Goal: Task Accomplishment & Management: Complete application form

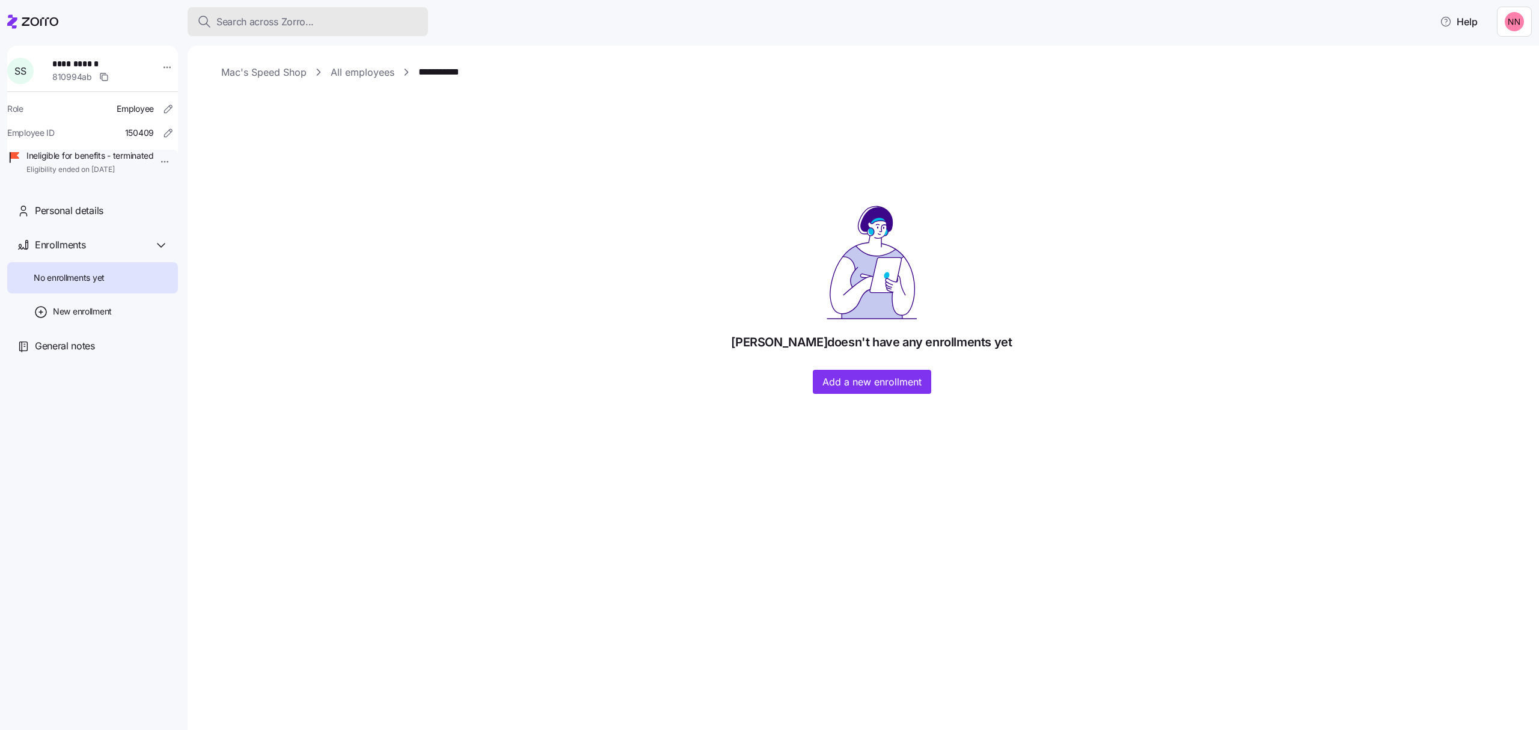
click at [227, 13] on button "Search across Zorro..." at bounding box center [308, 21] width 240 height 29
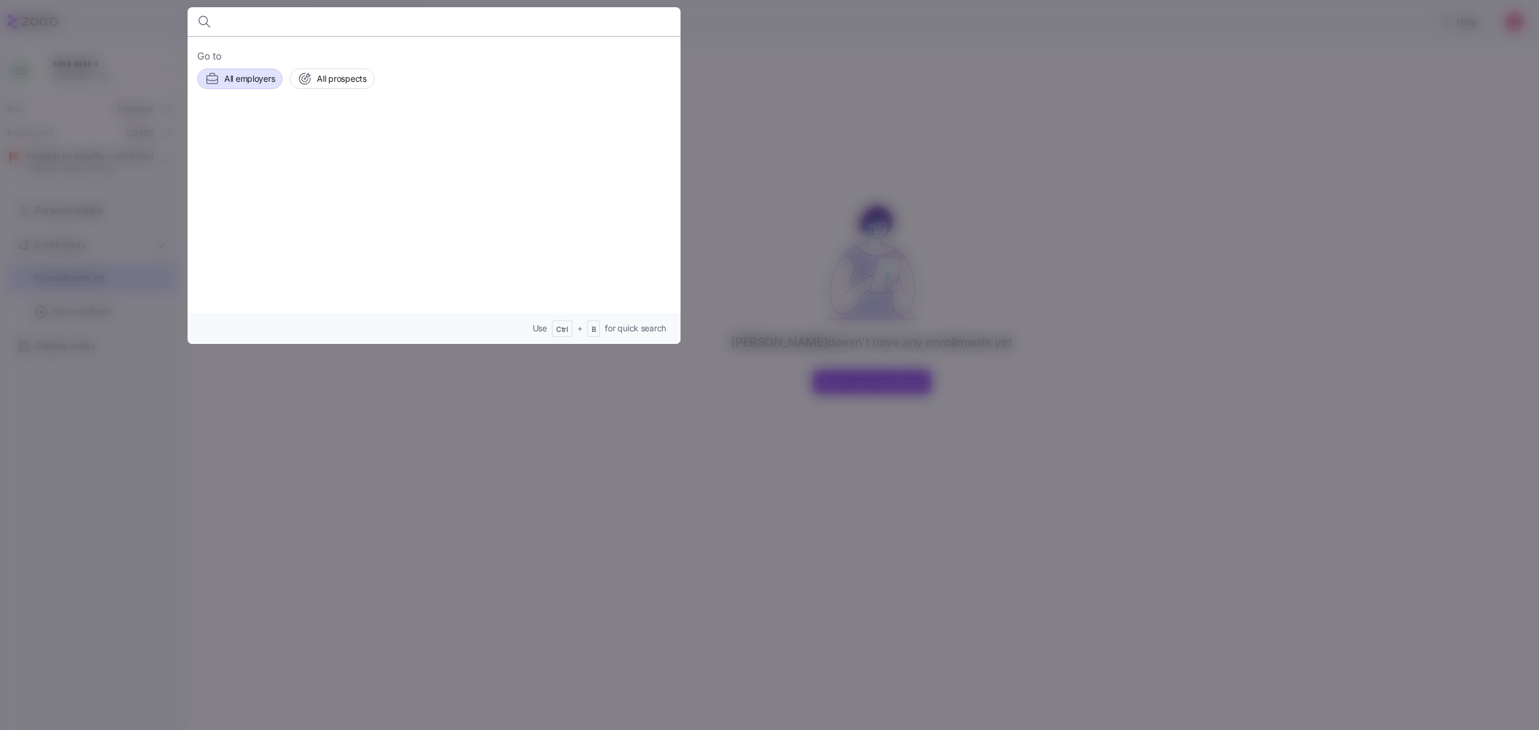
click at [263, 78] on span "All employers" at bounding box center [249, 79] width 50 height 12
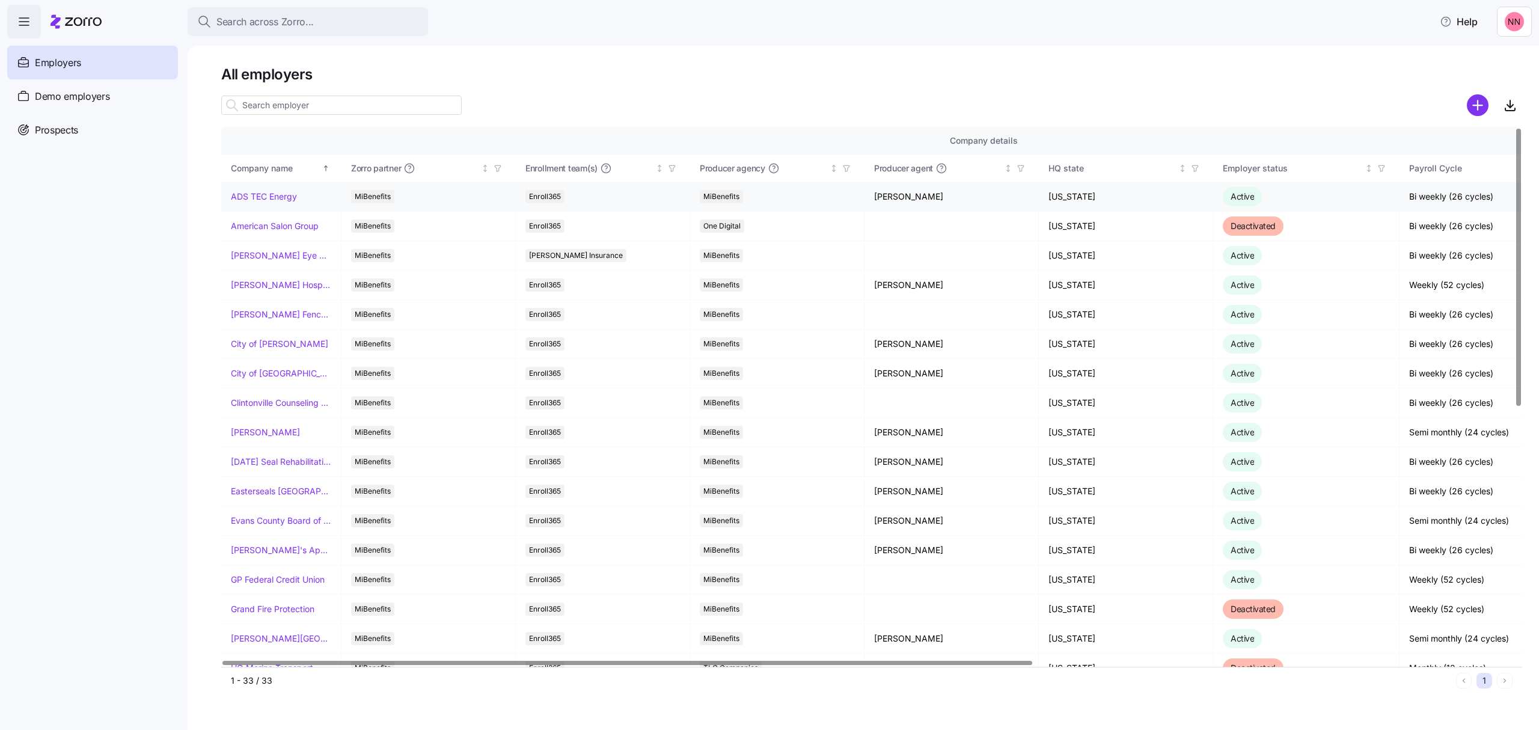
click at [269, 195] on link "ADS TEC Energy" at bounding box center [264, 197] width 66 height 12
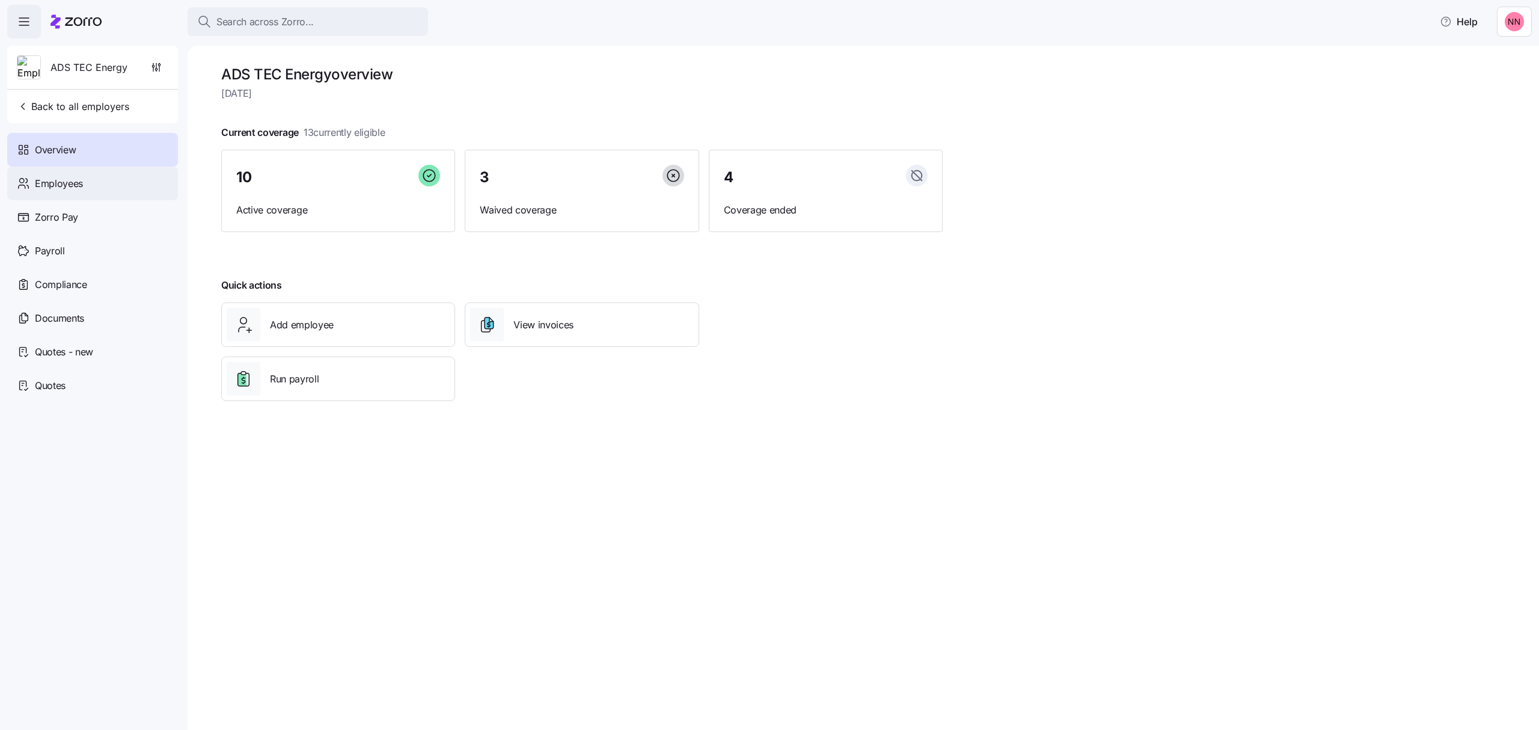
click at [77, 180] on span "Employees" at bounding box center [59, 183] width 48 height 15
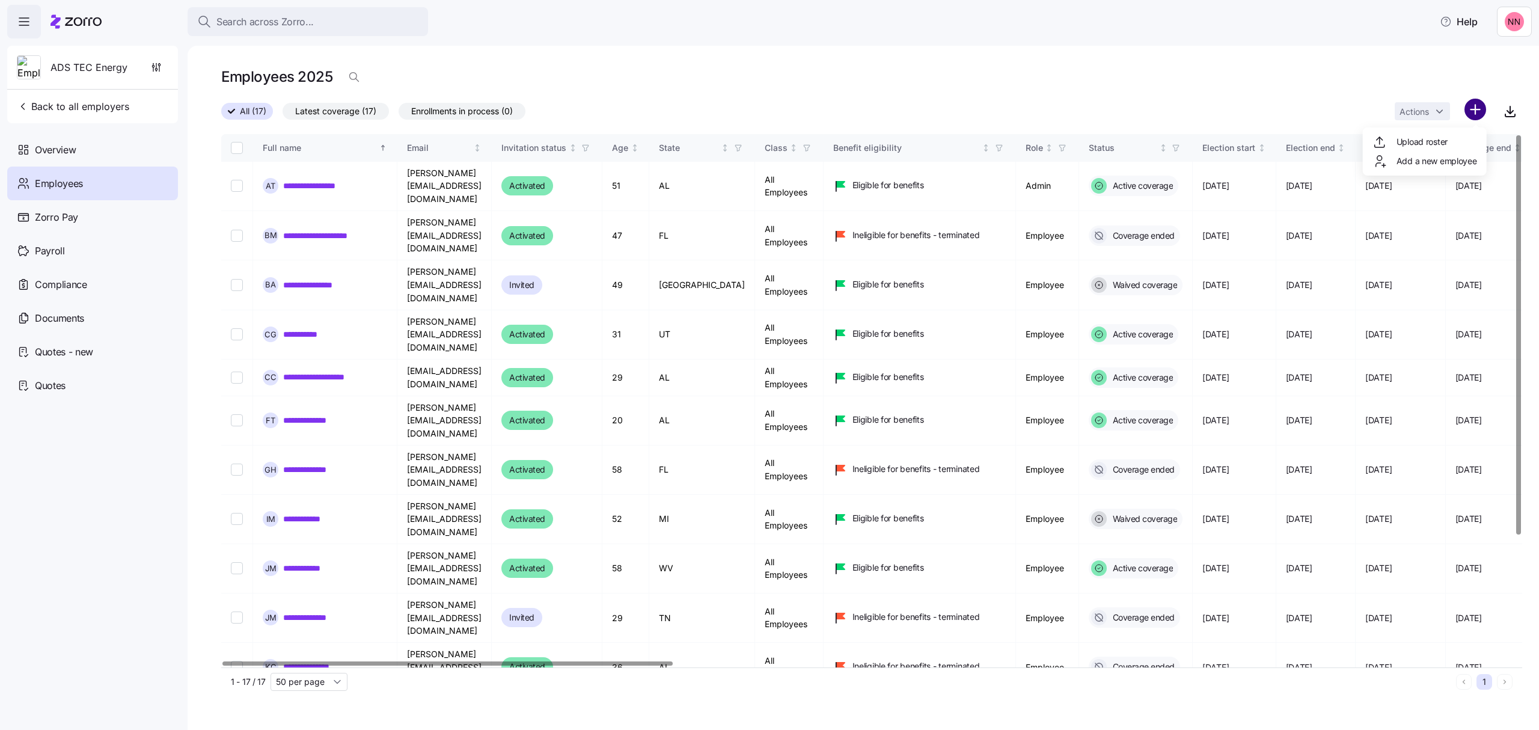
click at [1470, 109] on html "**********" at bounding box center [769, 361] width 1539 height 722
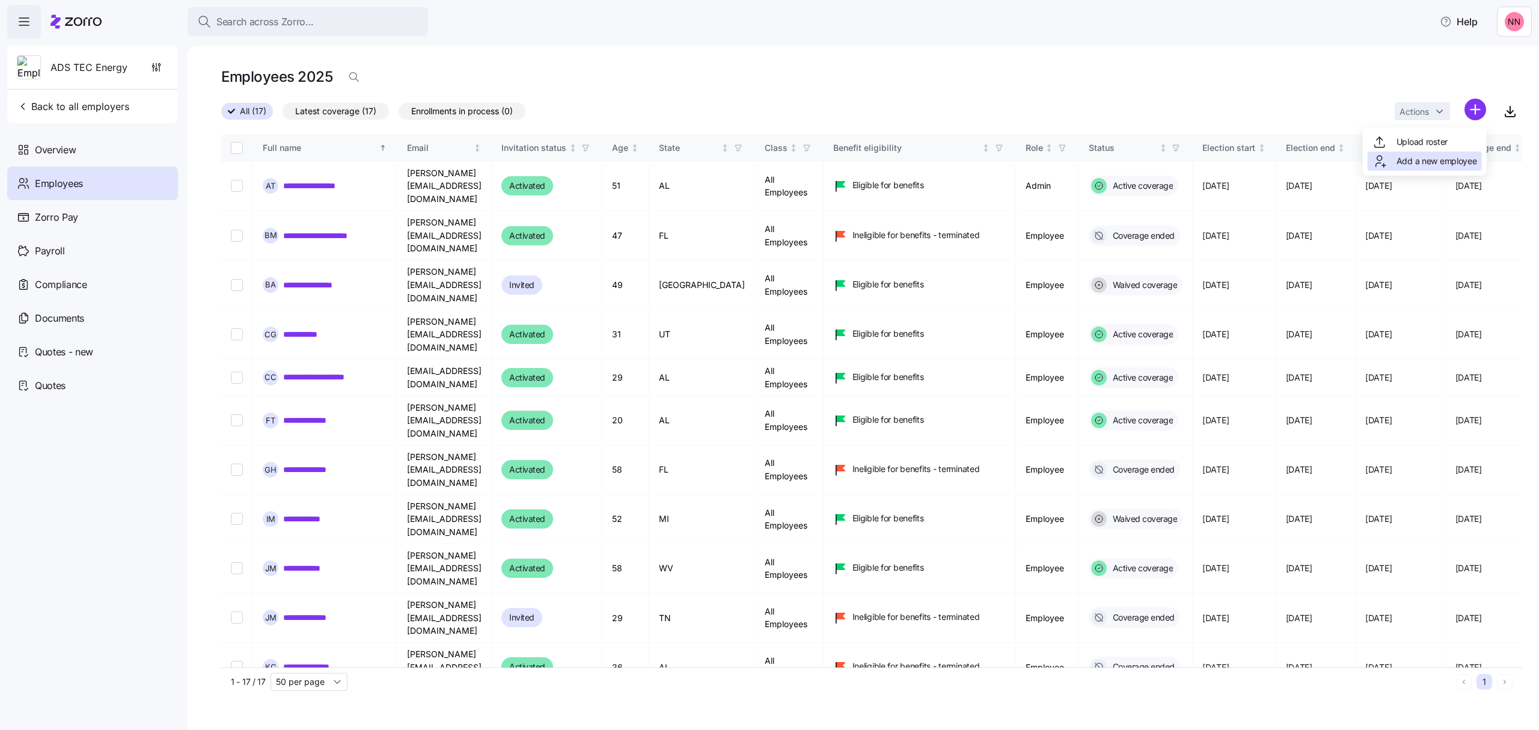
click at [1416, 161] on span "Add a new employee" at bounding box center [1436, 161] width 81 height 12
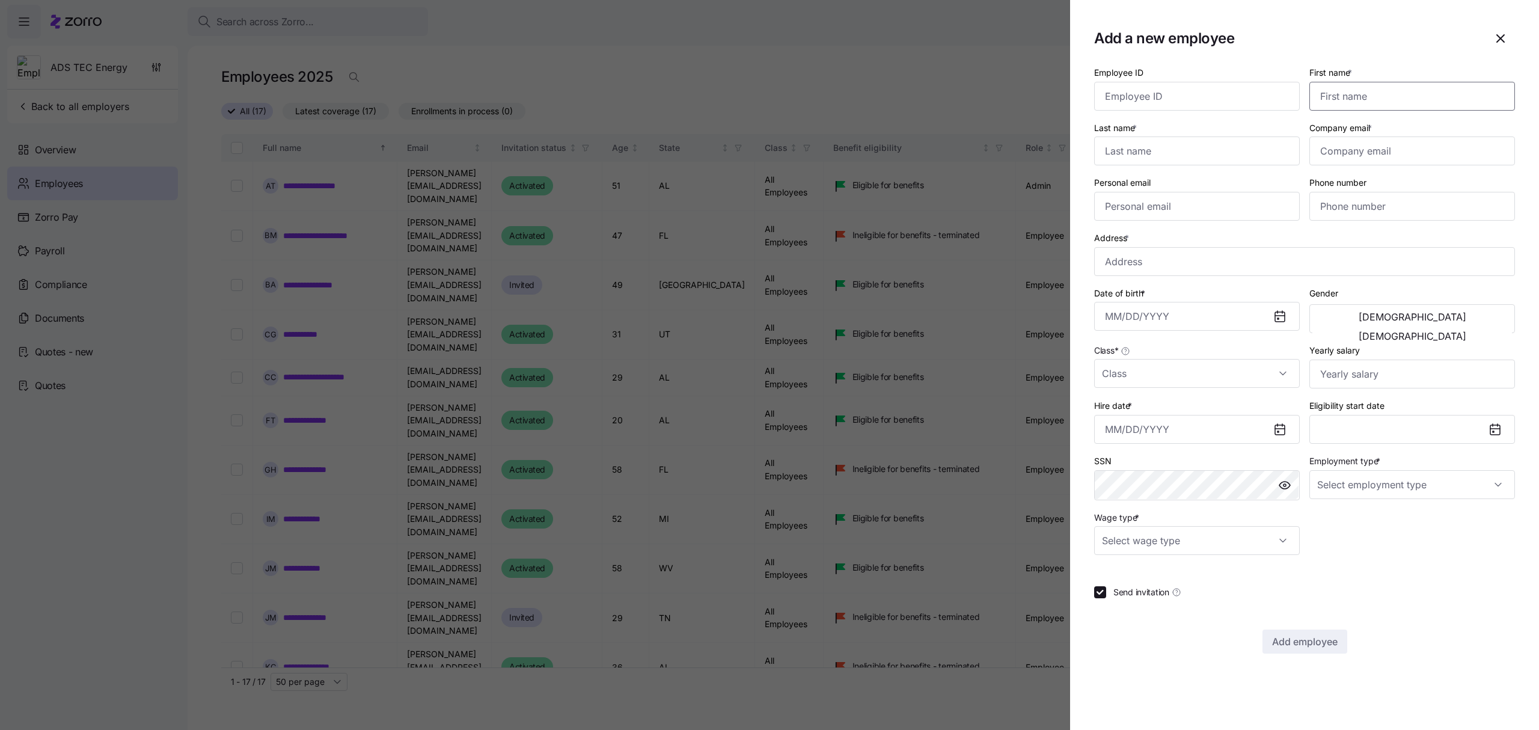
click at [1381, 93] on input "First name *" at bounding box center [1412, 96] width 206 height 29
type input "Lauren"
type input "Powers"
click at [1358, 159] on input "Company email *" at bounding box center [1412, 150] width 206 height 29
paste input "[PERSON_NAME][EMAIL_ADDRESS][DOMAIN_NAME]"
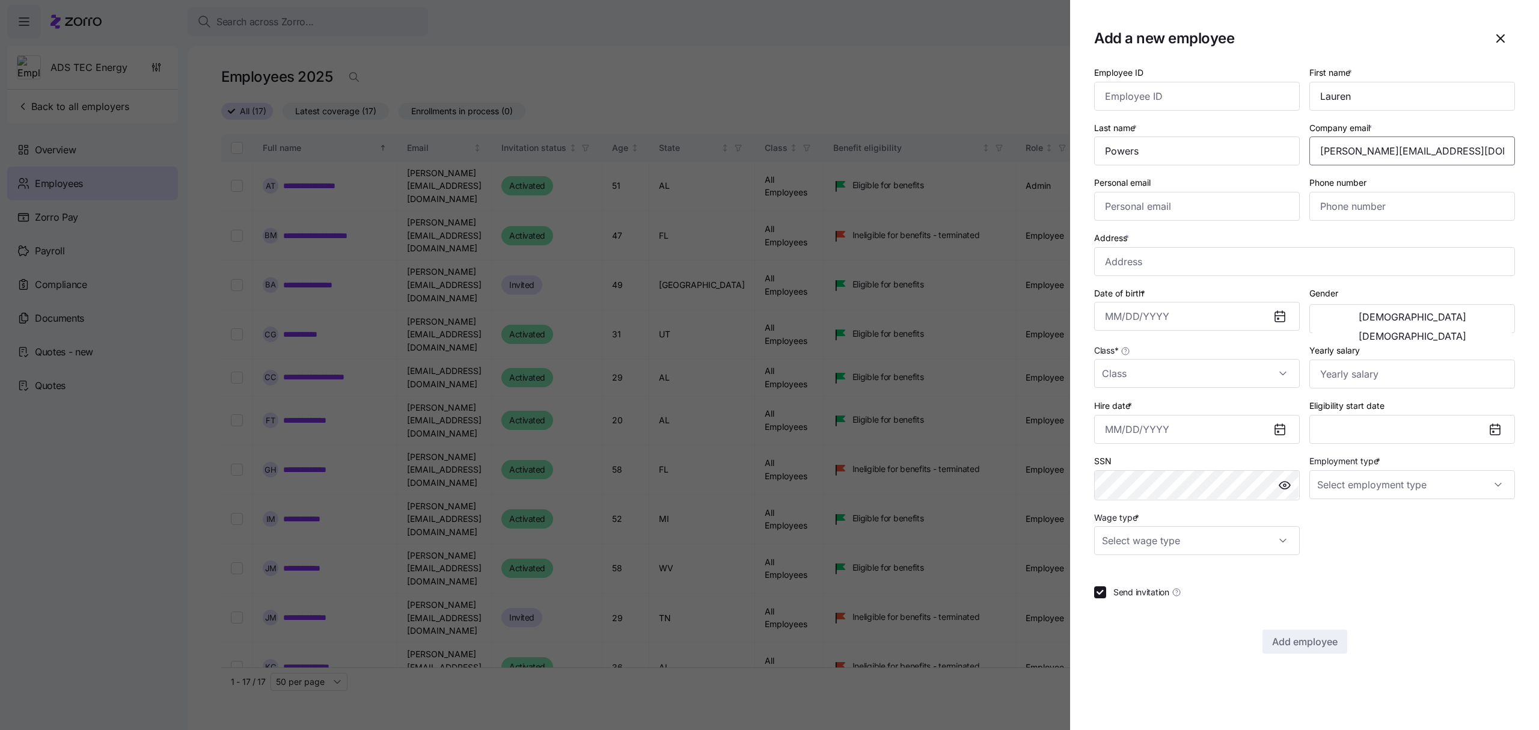
type input "[PERSON_NAME][EMAIL_ADDRESS][DOMAIN_NAME]"
click at [1135, 212] on input "Personal email" at bounding box center [1197, 206] width 206 height 29
paste input "[EMAIL_ADDRESS][DOMAIN_NAME]"
type input "[EMAIL_ADDRESS][DOMAIN_NAME]"
click at [1374, 207] on input "Phone number" at bounding box center [1412, 206] width 206 height 29
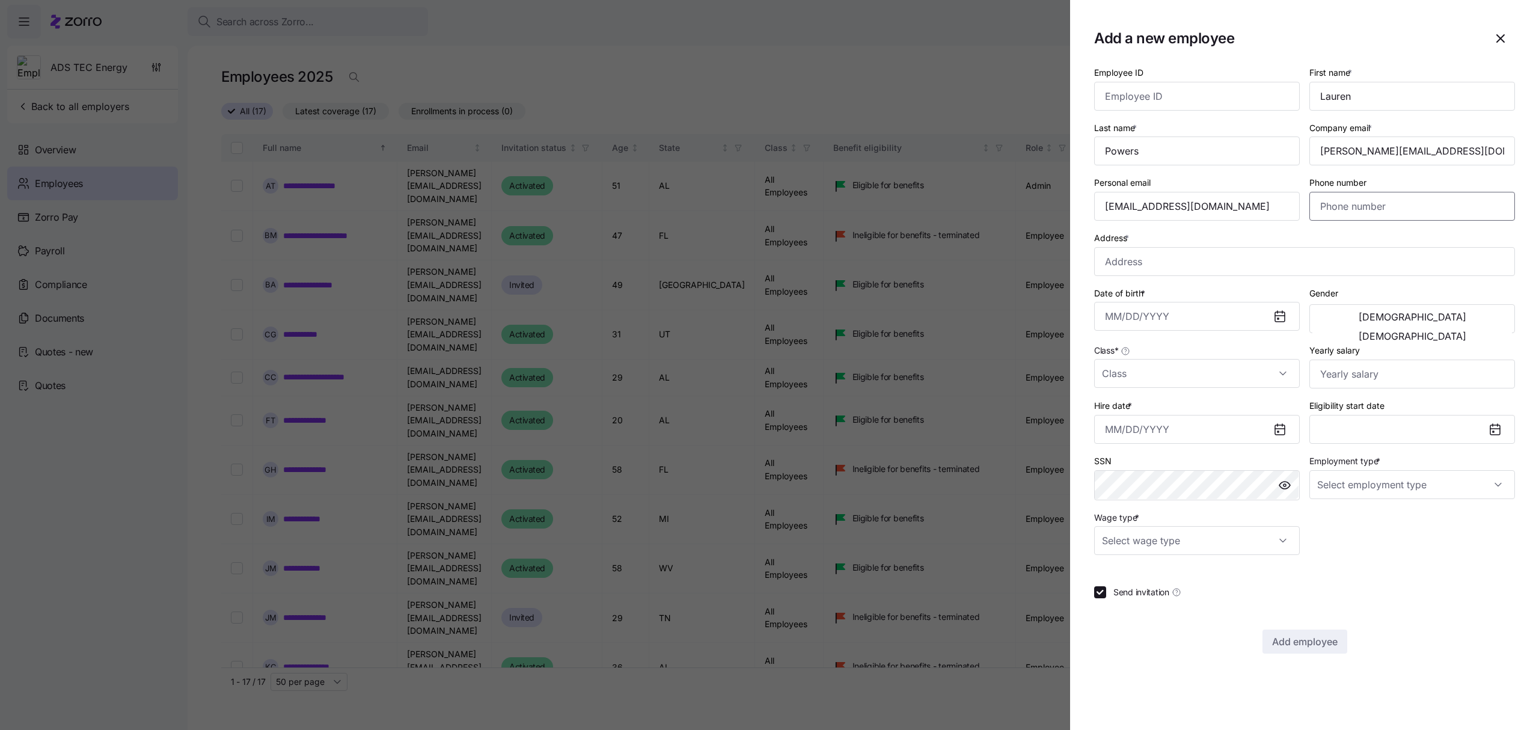
paste input "[PHONE_NUMBER]"
type input "[PHONE_NUMBER]"
click at [1124, 266] on input "Address *" at bounding box center [1304, 261] width 421 height 29
paste input "[STREET_ADDRESS]"
type input "[STREET_ADDRESS][PERSON_NAME]"
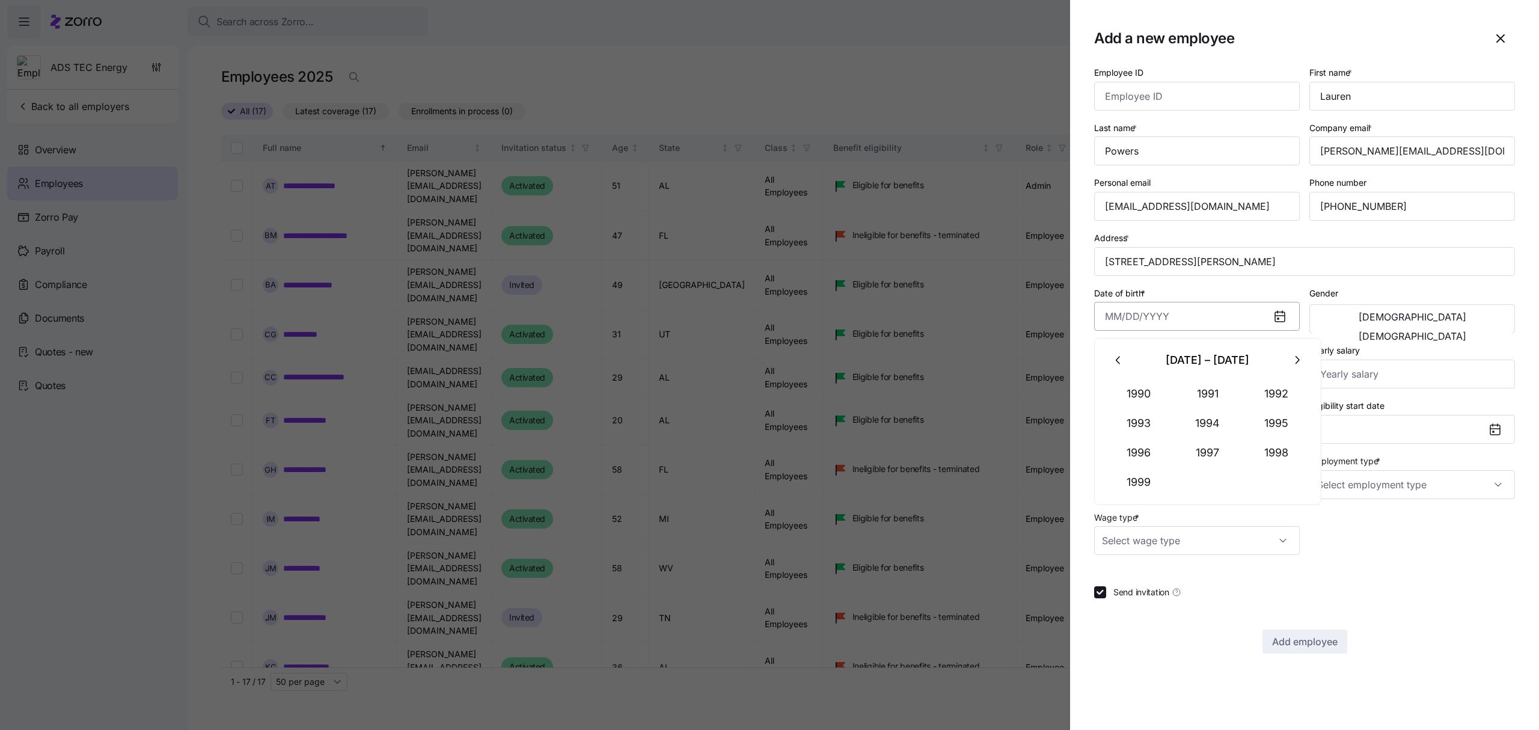
click at [1177, 315] on input "Date of birth *" at bounding box center [1197, 316] width 206 height 29
paste input "[DATE]"
type input "[DATE]"
click at [1431, 326] on button "[DEMOGRAPHIC_DATA]" at bounding box center [1412, 335] width 200 height 19
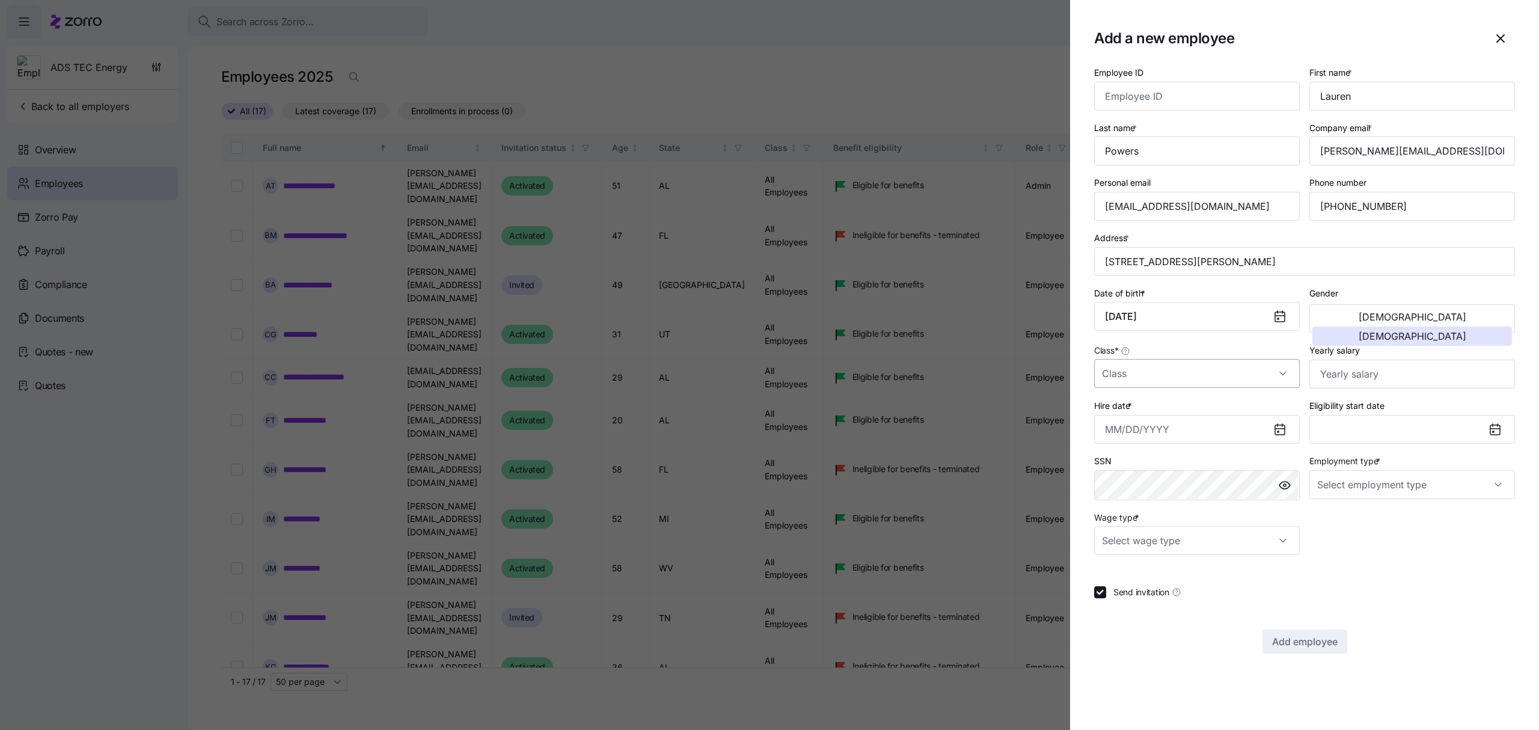
click at [1191, 369] on input "Class *" at bounding box center [1197, 373] width 206 height 29
click at [1162, 410] on span "All Employees" at bounding box center [1135, 411] width 55 height 13
type input "All Employees"
click at [1358, 368] on input "Yearly salary" at bounding box center [1412, 373] width 206 height 29
type input "$45,760"
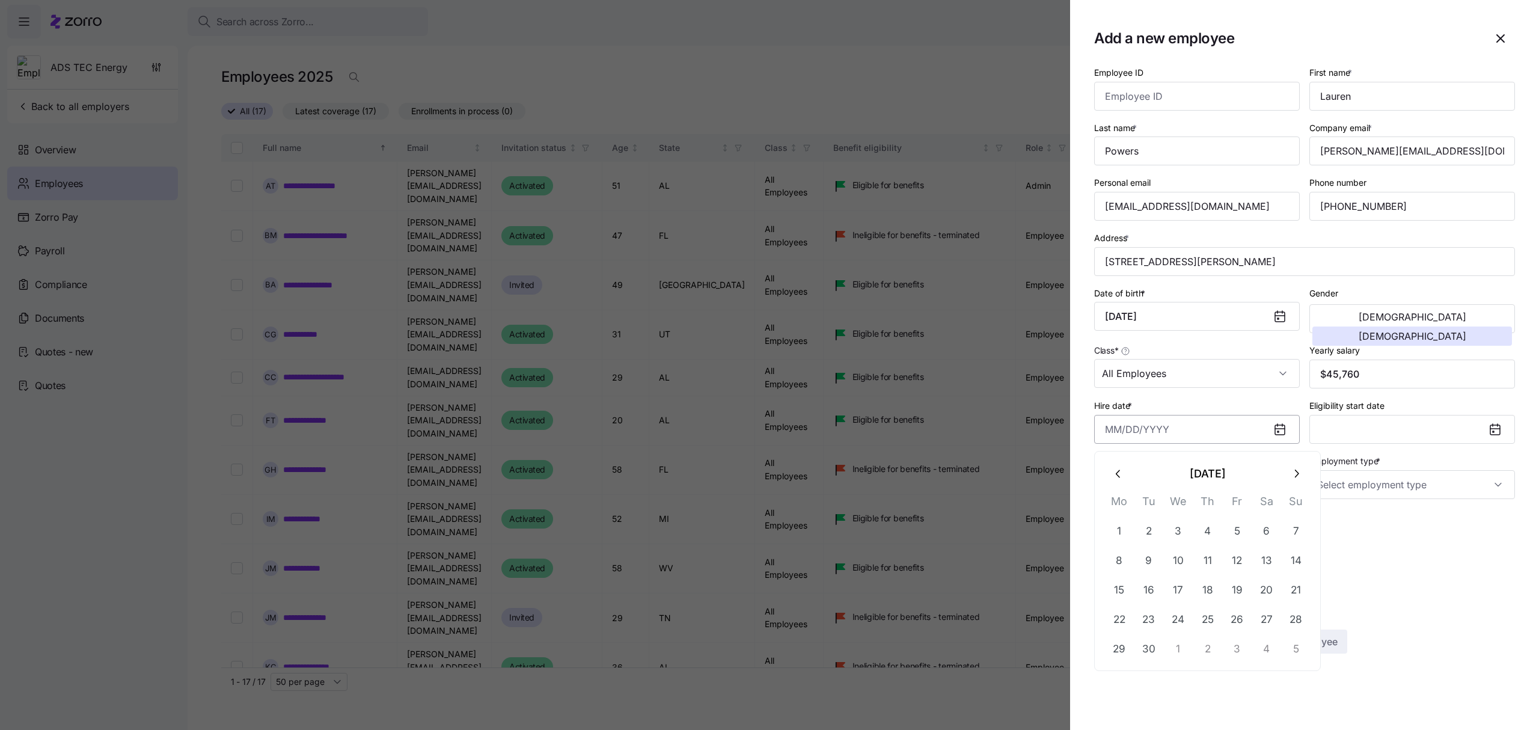
click at [1200, 429] on input "Hire date *" at bounding box center [1197, 429] width 206 height 29
click at [1113, 553] on button "8" at bounding box center [1119, 560] width 29 height 29
type input "[DATE]"
click at [1491, 484] on input "Employment type *" at bounding box center [1412, 484] width 206 height 29
click at [1348, 516] on div "Full Time" at bounding box center [1412, 523] width 196 height 25
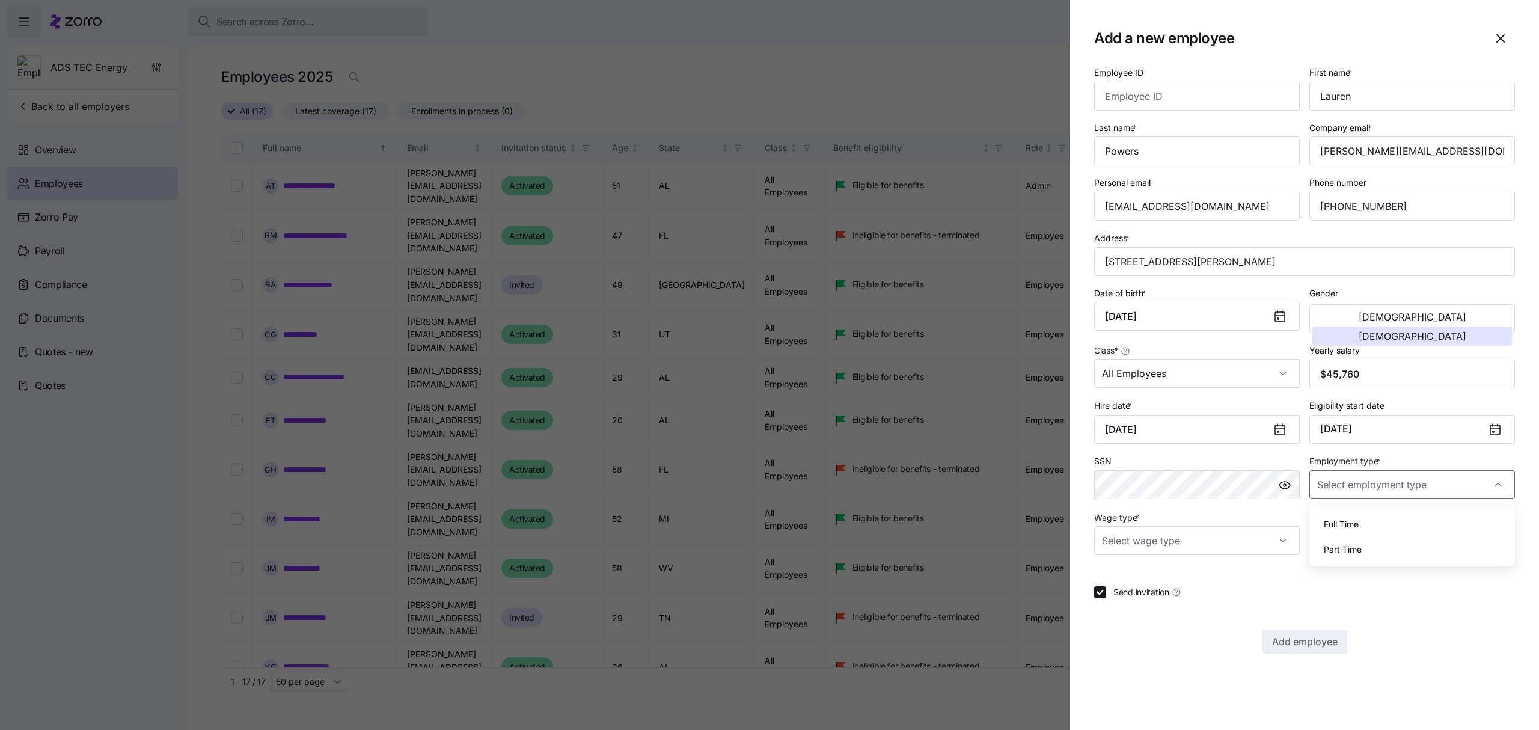
type input "Full Time"
click at [1287, 545] on input "Wage type *" at bounding box center [1197, 540] width 206 height 29
click at [1128, 608] on span "Hourly" at bounding box center [1120, 605] width 25 height 13
type input "Hourly"
click at [1324, 644] on span "Add employee" at bounding box center [1305, 641] width 66 height 14
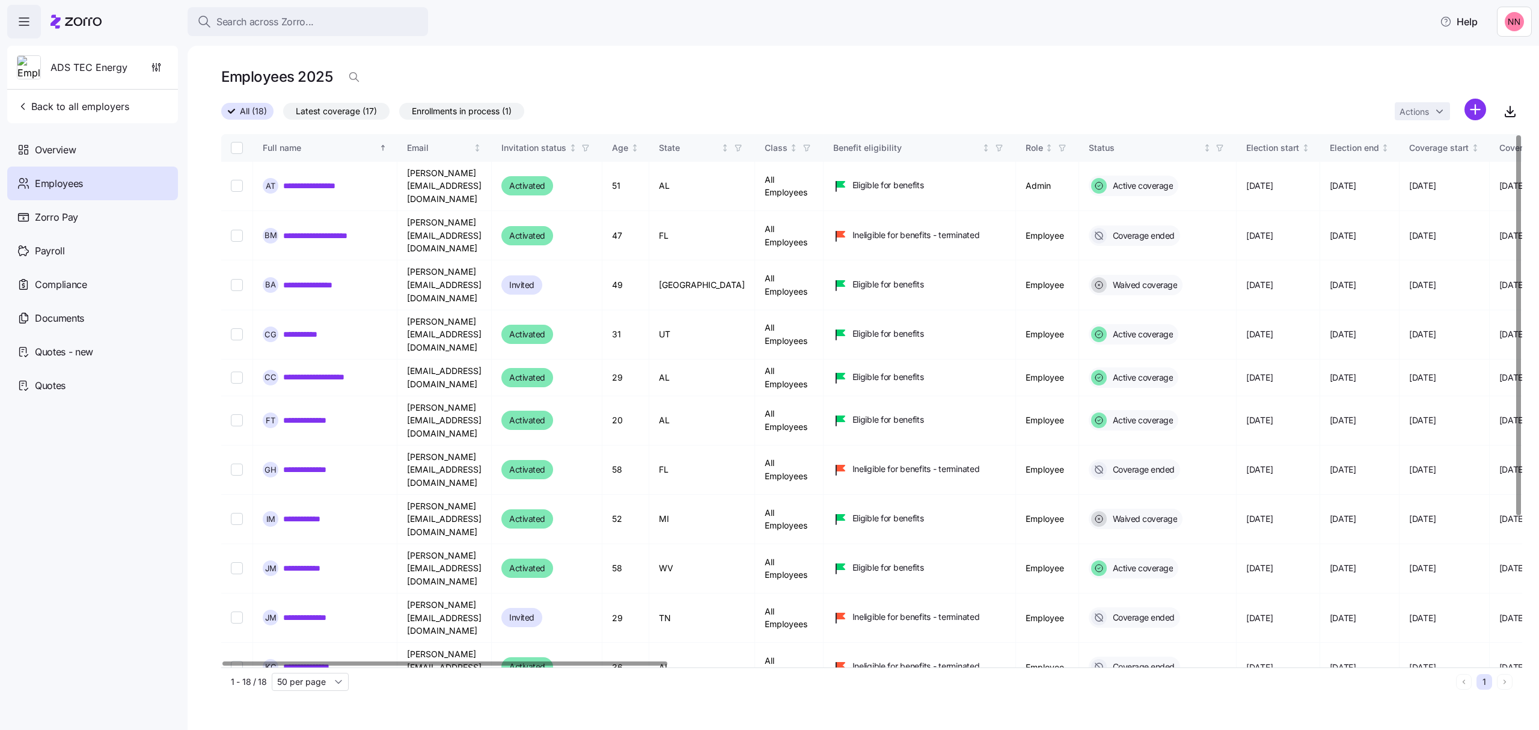
click at [311, 710] on link "**********" at bounding box center [313, 716] width 60 height 12
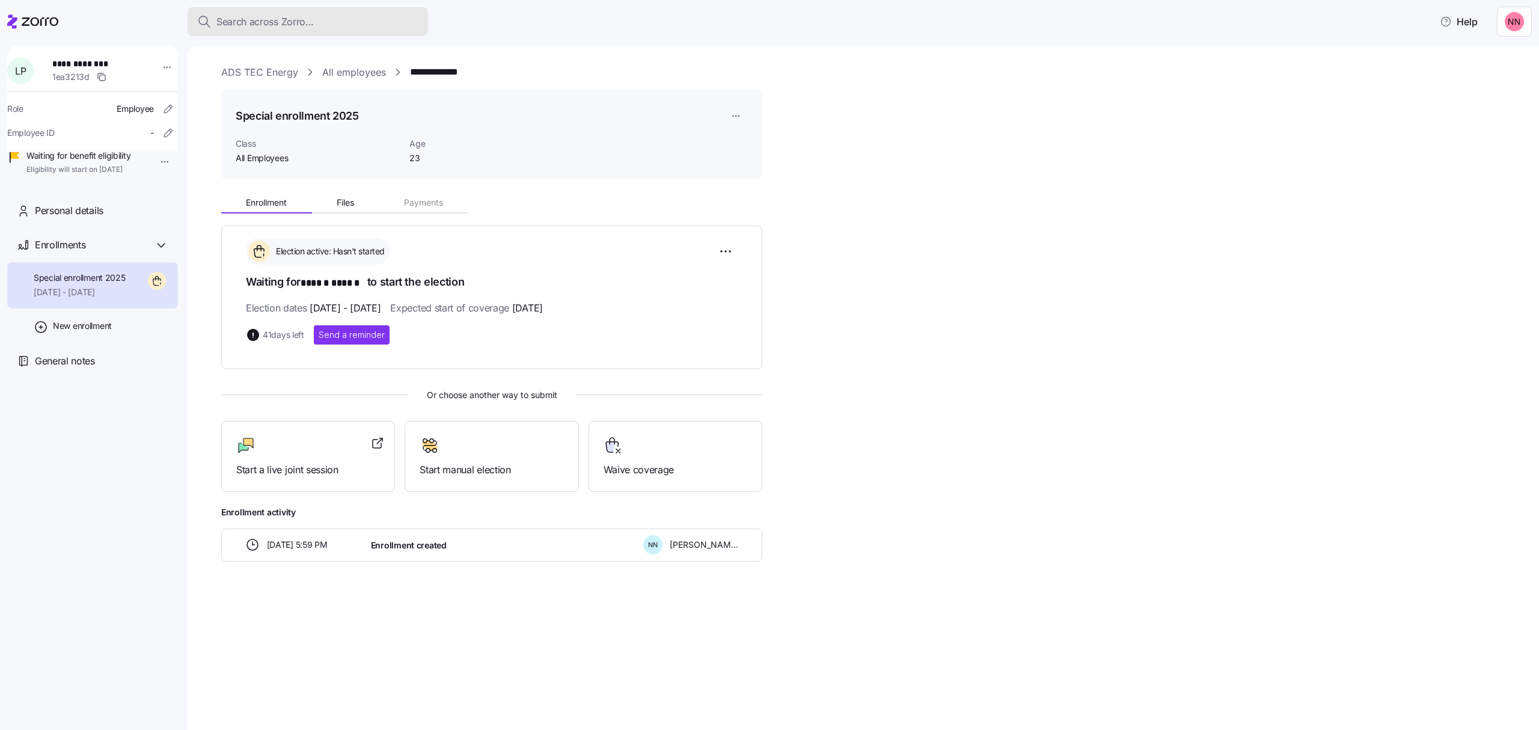
click at [315, 12] on button "Search across Zorro..." at bounding box center [308, 21] width 240 height 29
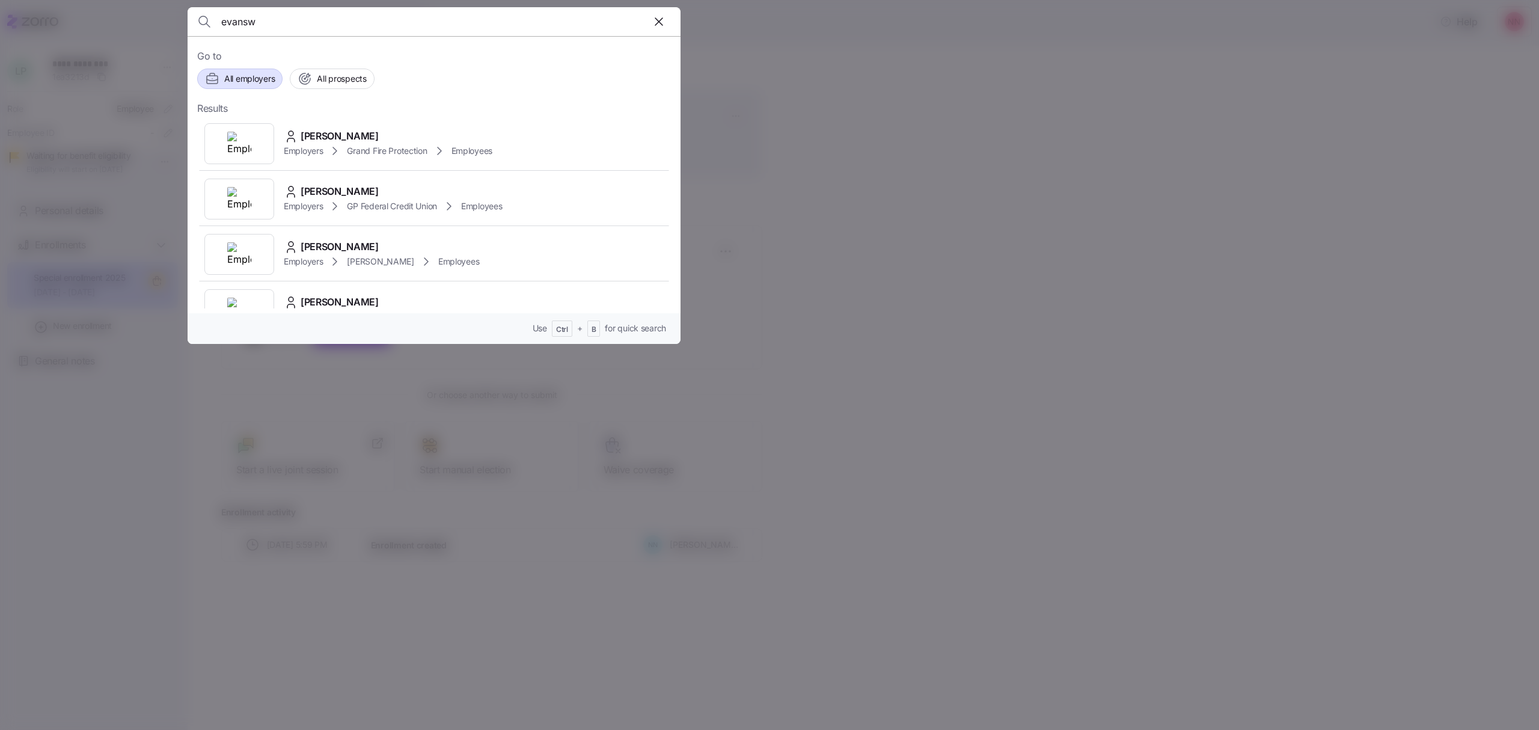
type input "evansw"
click at [251, 70] on button "All employers" at bounding box center [239, 79] width 85 height 20
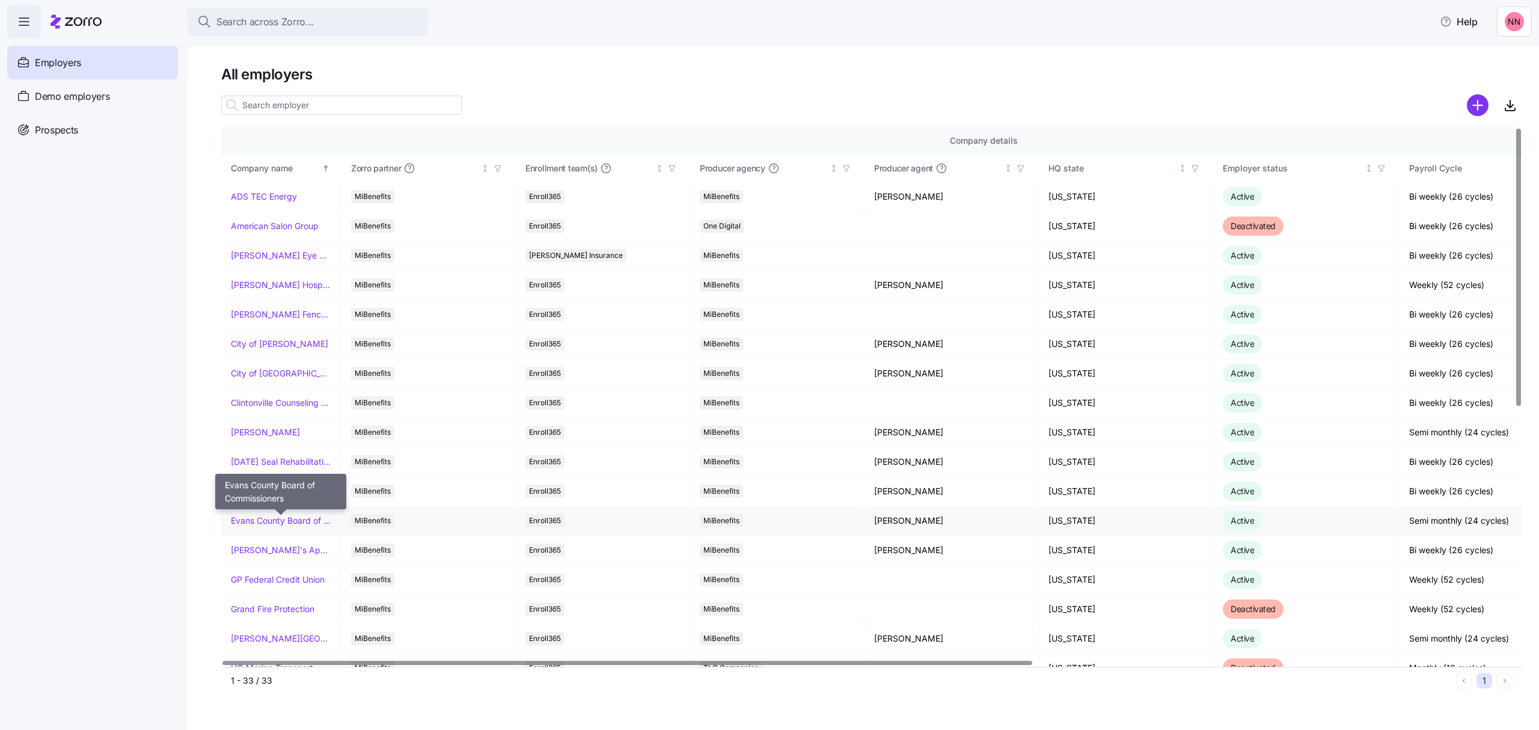
click at [292, 522] on link "Evans County Board of Commissioners" at bounding box center [281, 521] width 100 height 12
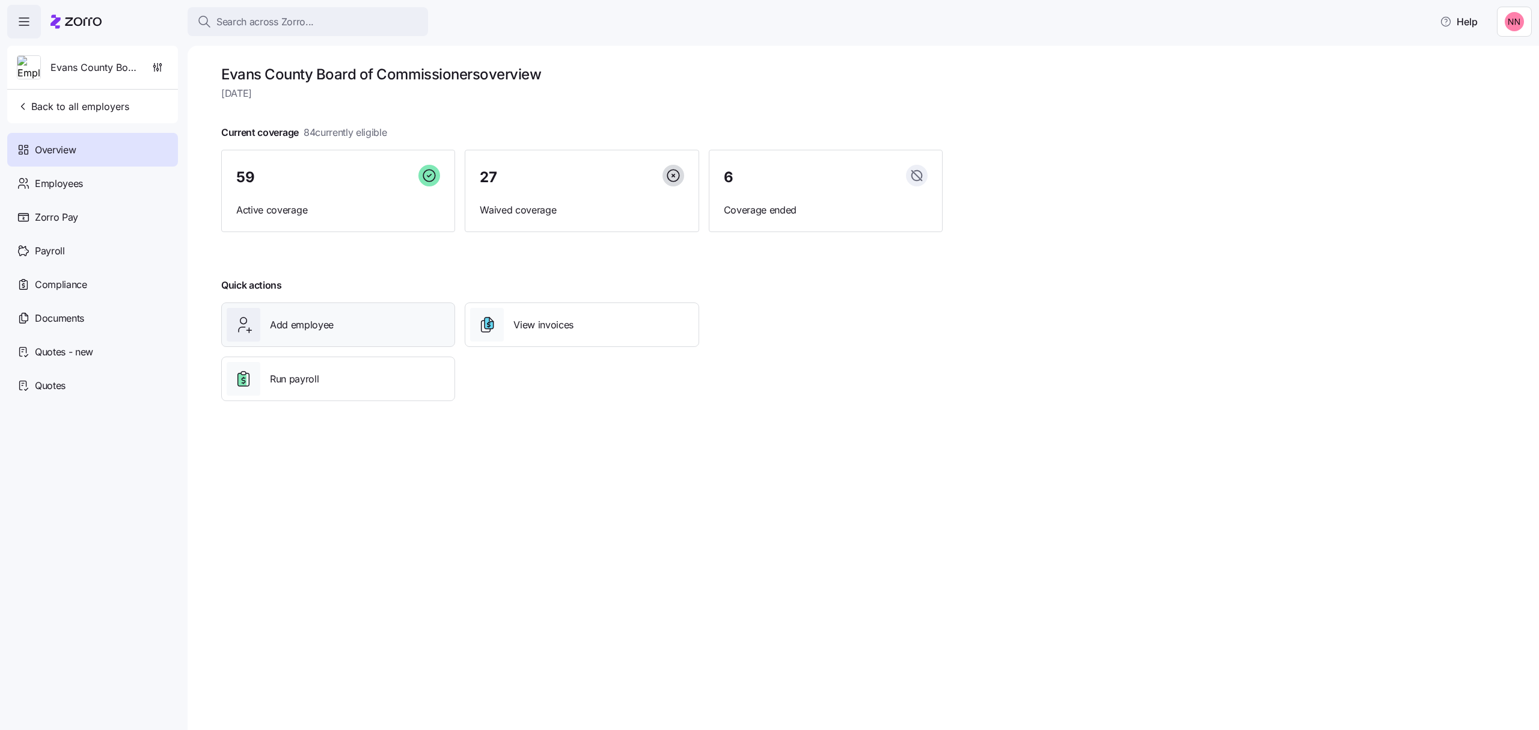
click at [345, 323] on div "Add employee" at bounding box center [338, 325] width 223 height 34
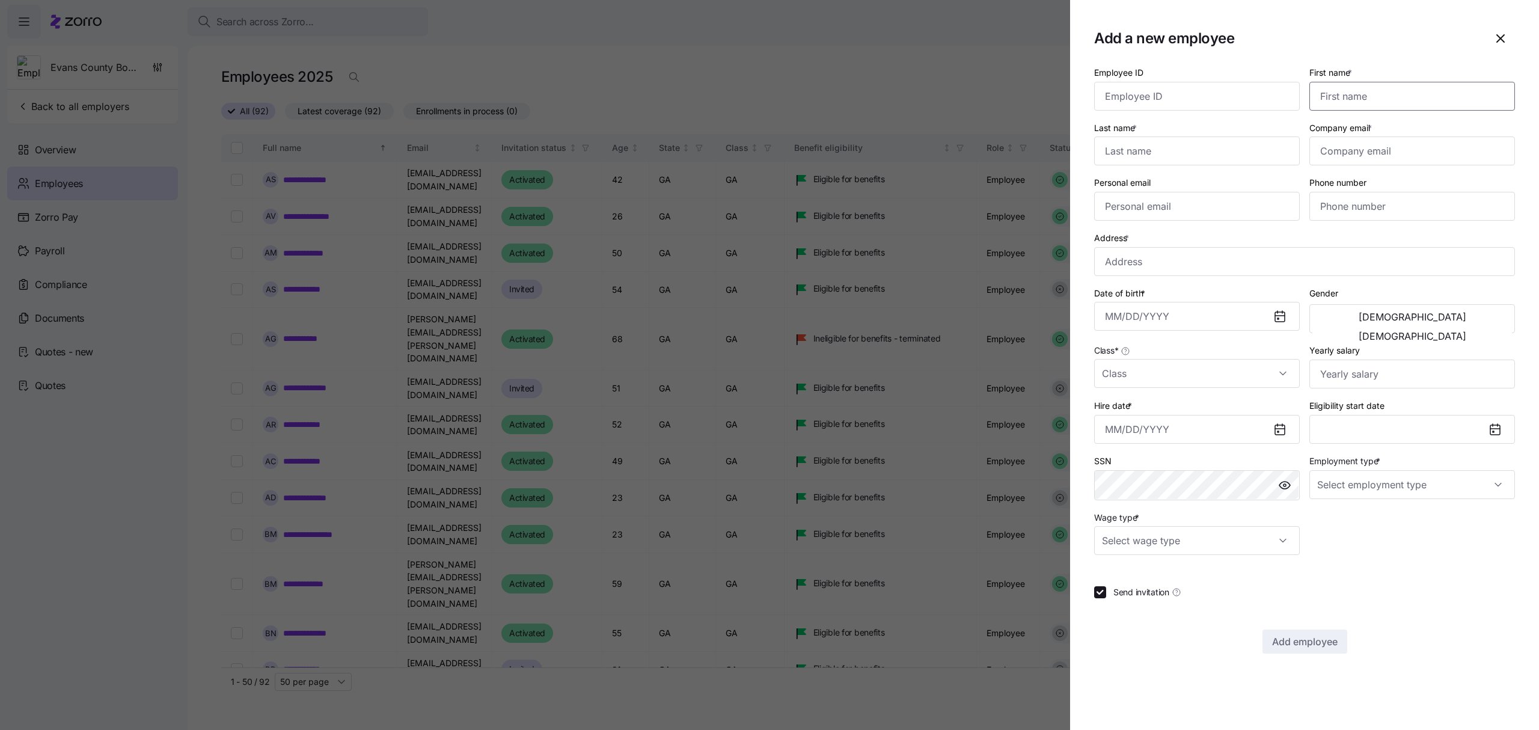
click at [1360, 94] on input "First name *" at bounding box center [1412, 96] width 206 height 29
type input "[PERSON_NAME]"
click at [1429, 153] on input "Company email *" at bounding box center [1412, 150] width 206 height 29
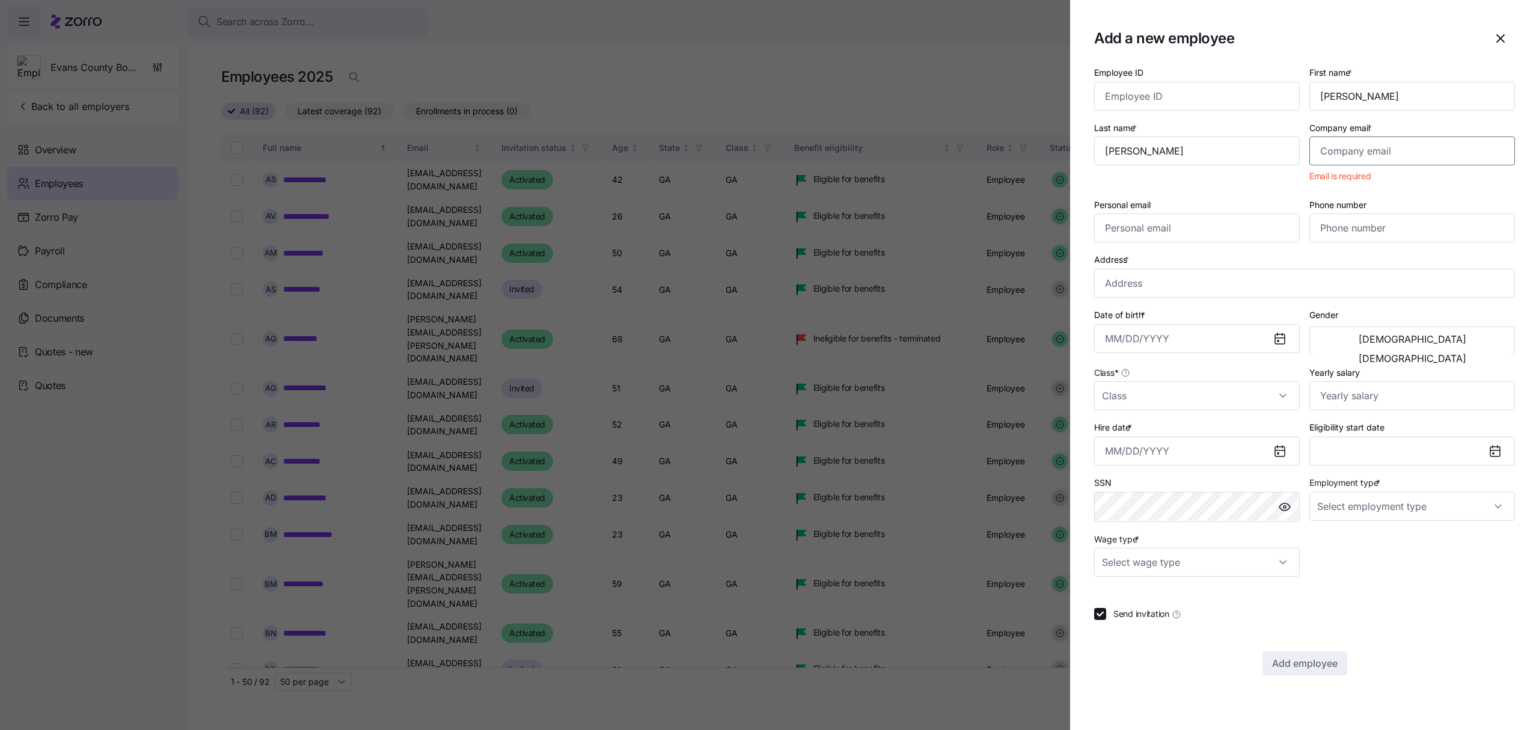
click at [1361, 155] on input "Company email *" at bounding box center [1412, 150] width 206 height 29
paste input "[EMAIL_ADDRESS][DOMAIN_NAME]"
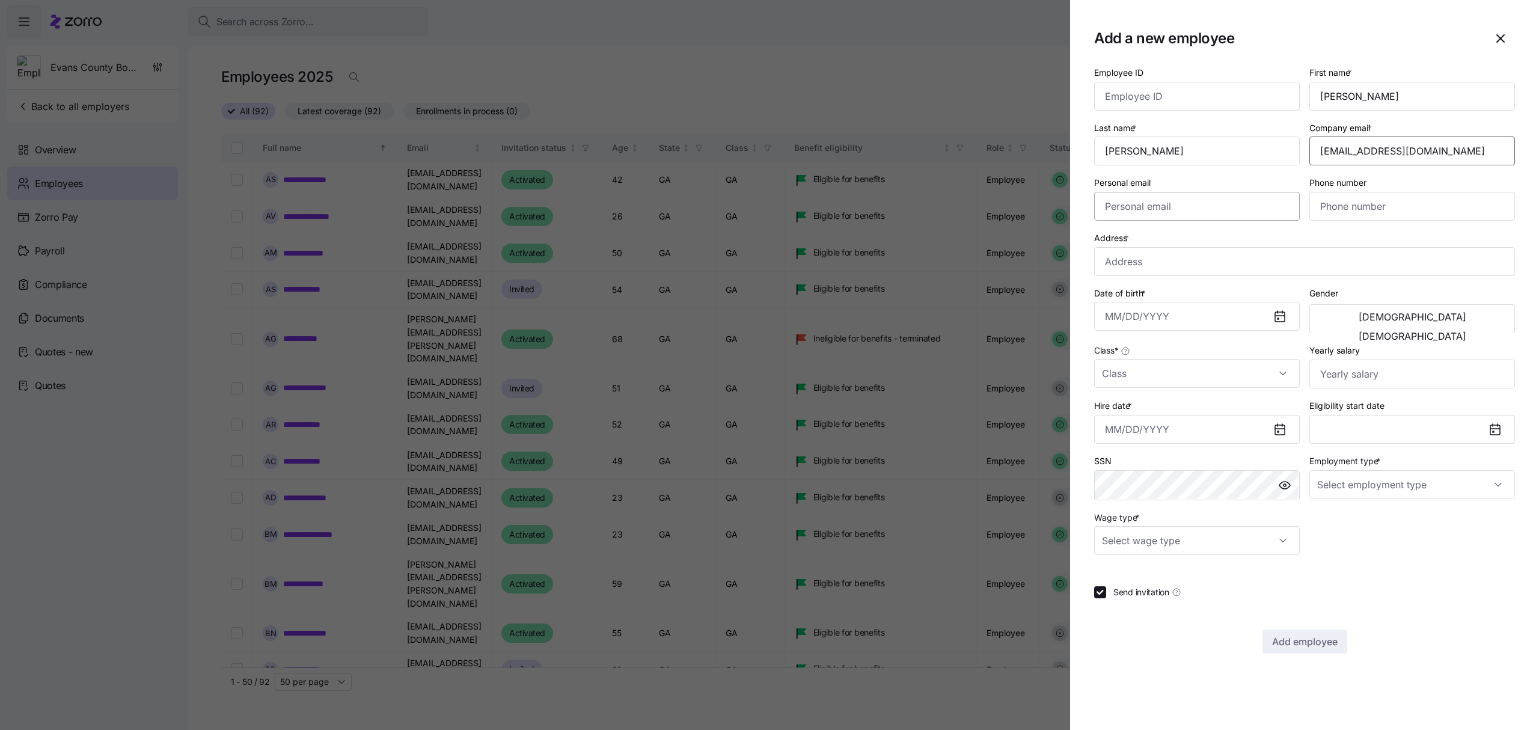
type input "[EMAIL_ADDRESS][DOMAIN_NAME]"
click at [1196, 207] on input "Personal email" at bounding box center [1197, 206] width 206 height 29
paste input "[EMAIL_ADDRESS][DOMAIN_NAME]"
type input "[EMAIL_ADDRESS][DOMAIN_NAME]"
click at [1364, 202] on input "Phone number" at bounding box center [1412, 206] width 206 height 29
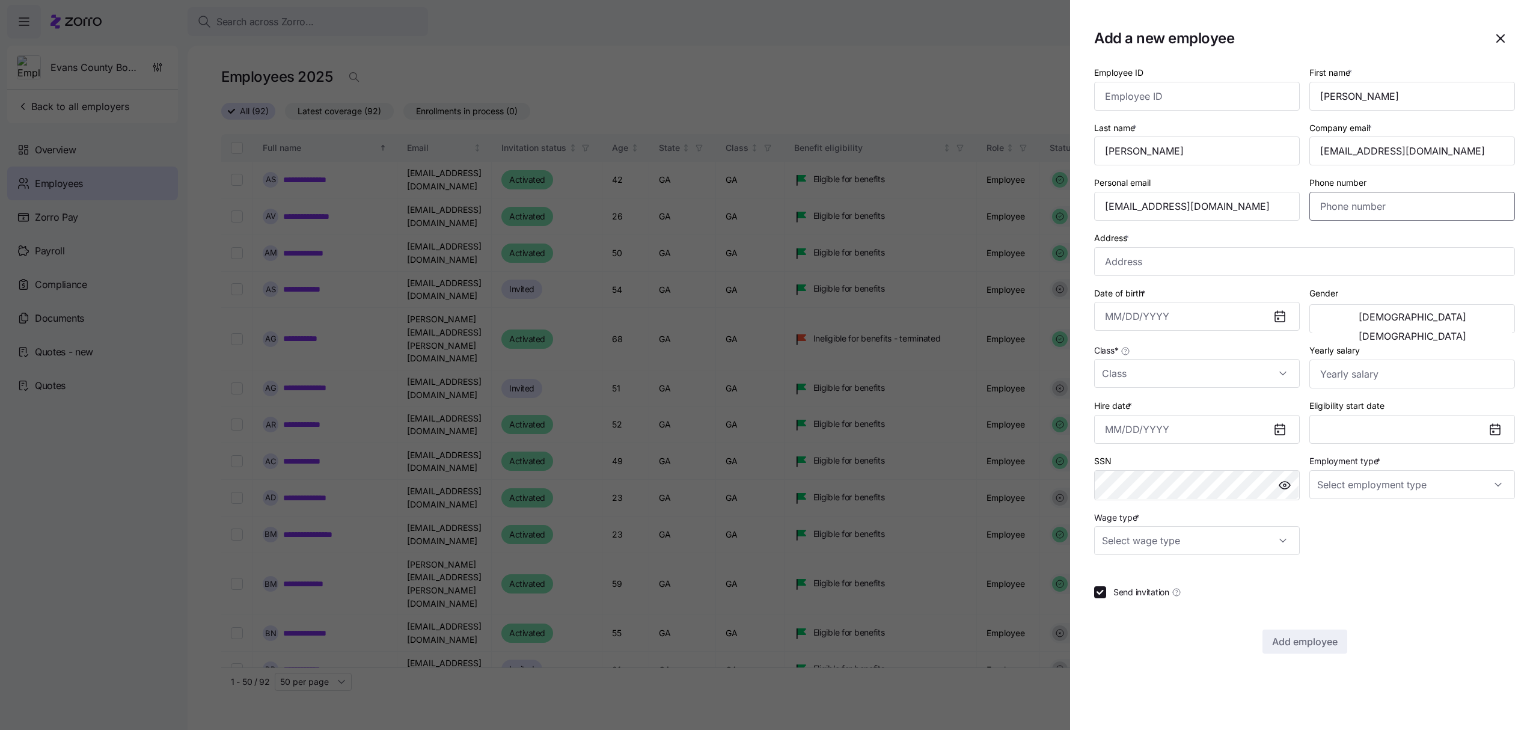
paste input "[PHONE_NUMBER]"
type input "[PHONE_NUMBER]"
click at [1181, 264] on input "Address *" at bounding box center [1304, 261] width 421 height 29
paste input "[STREET_ADDRESS]"
type input "[STREET_ADDRESS]"
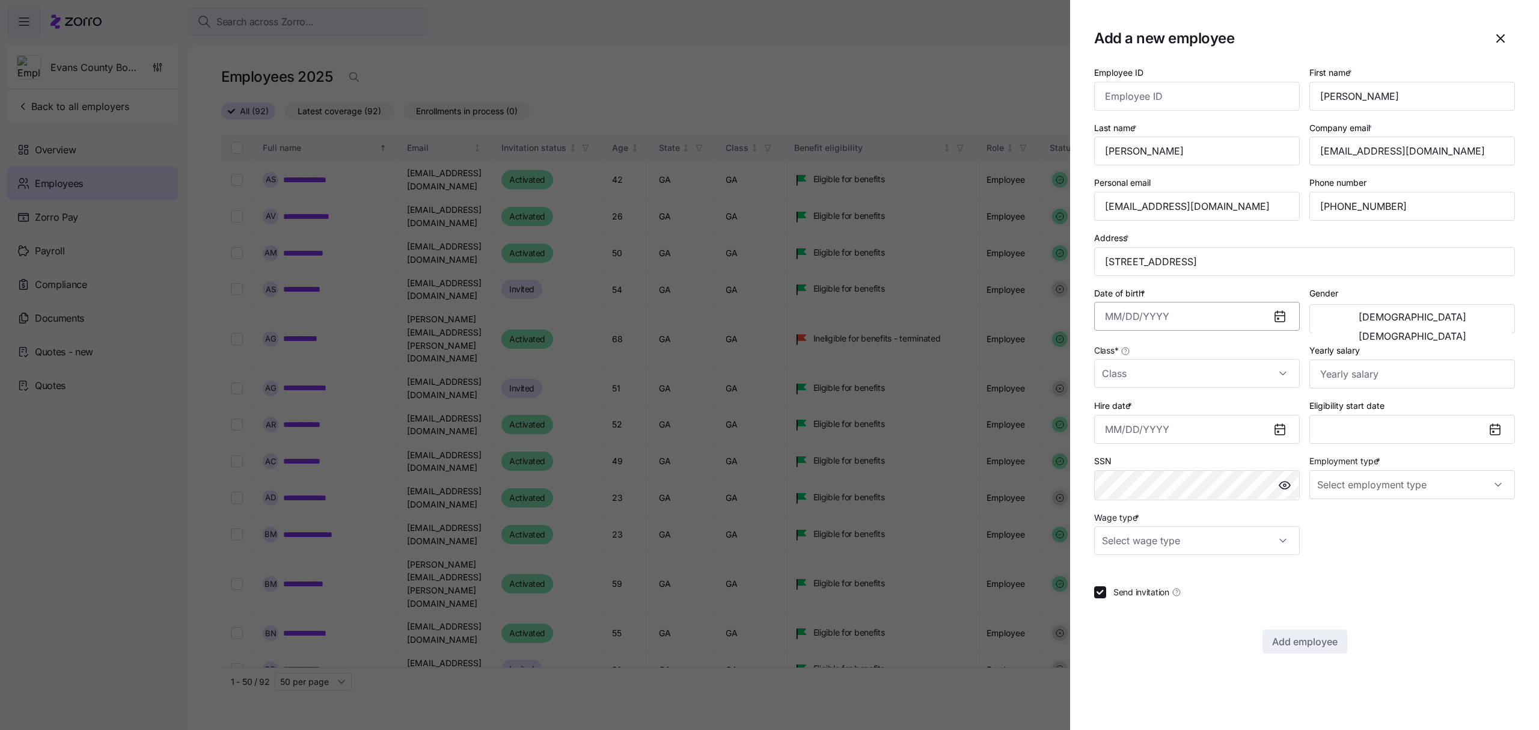
click at [1143, 322] on input "Date of birth *" at bounding box center [1197, 316] width 206 height 29
paste input "[DATE]"
type input "[DATE]"
click at [1360, 322] on span "[DEMOGRAPHIC_DATA]" at bounding box center [1412, 317] width 108 height 10
click at [1195, 379] on input "Class *" at bounding box center [1197, 373] width 206 height 29
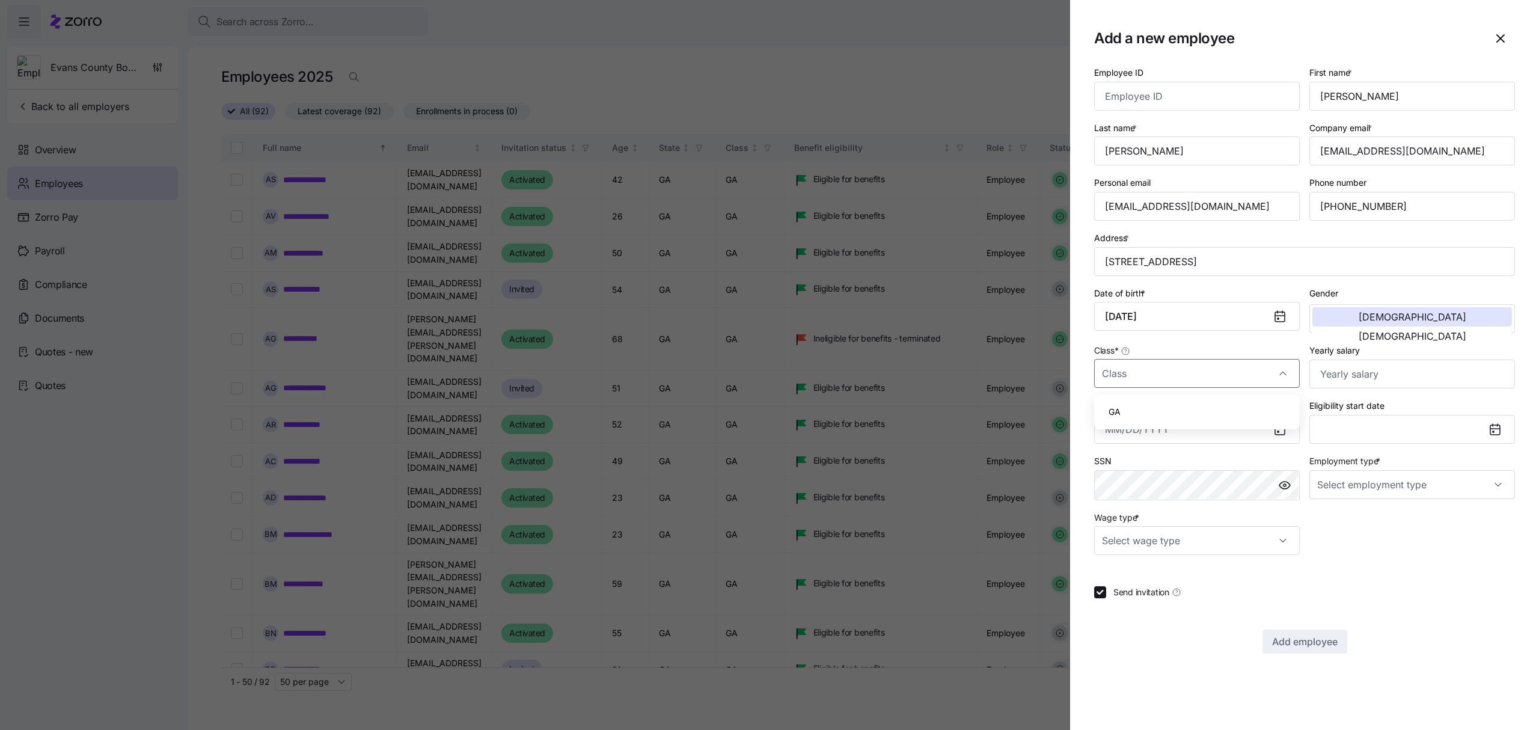
click at [1162, 416] on div "GA" at bounding box center [1197, 411] width 196 height 25
type input "GA"
click at [1358, 376] on input "Yearly salary" at bounding box center [1412, 373] width 206 height 29
type input "$34,507"
click at [1210, 427] on input "Hire date *" at bounding box center [1197, 429] width 206 height 29
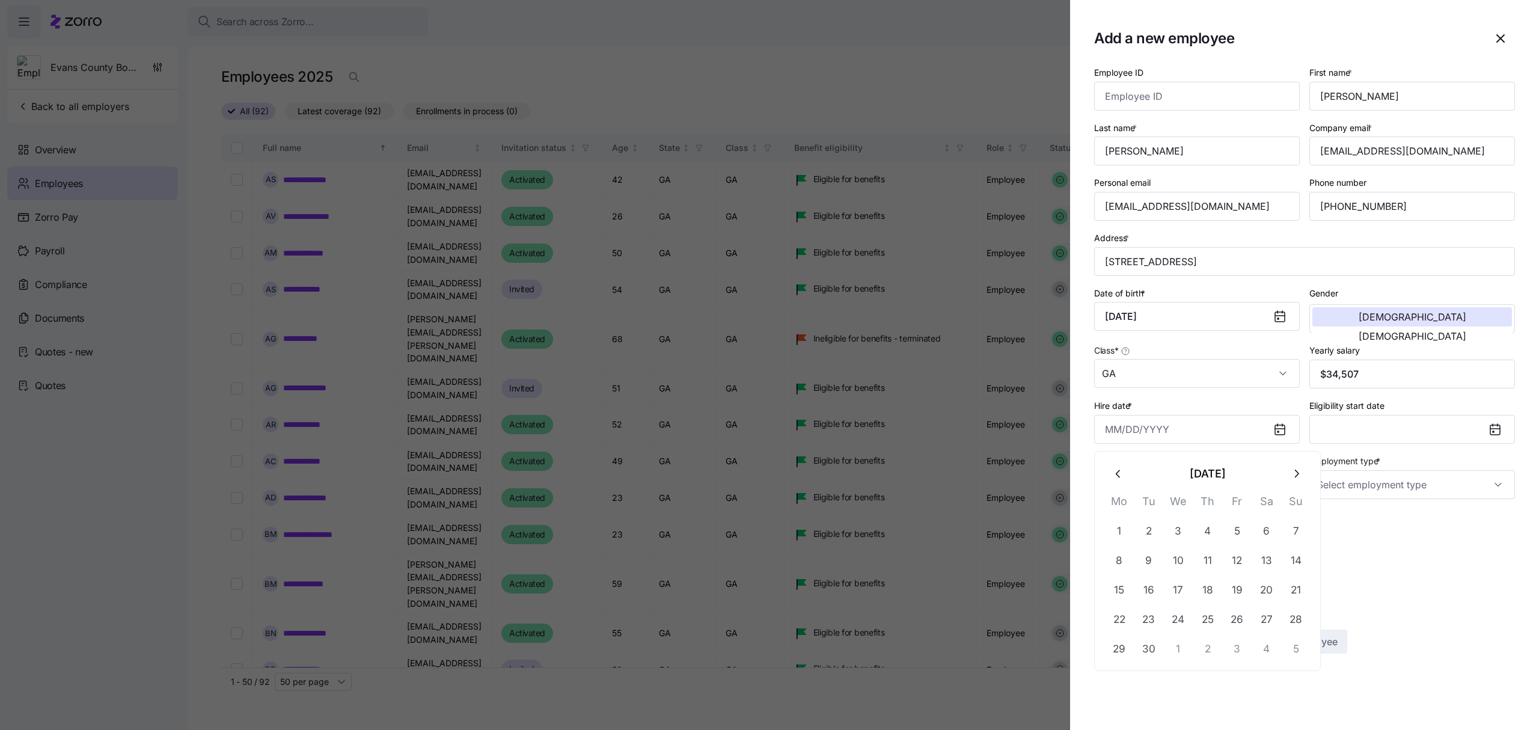
click at [1116, 464] on button "button" at bounding box center [1118, 473] width 29 height 29
click at [1146, 428] on input "Hire date *" at bounding box center [1197, 429] width 206 height 29
type input "[DATE]"
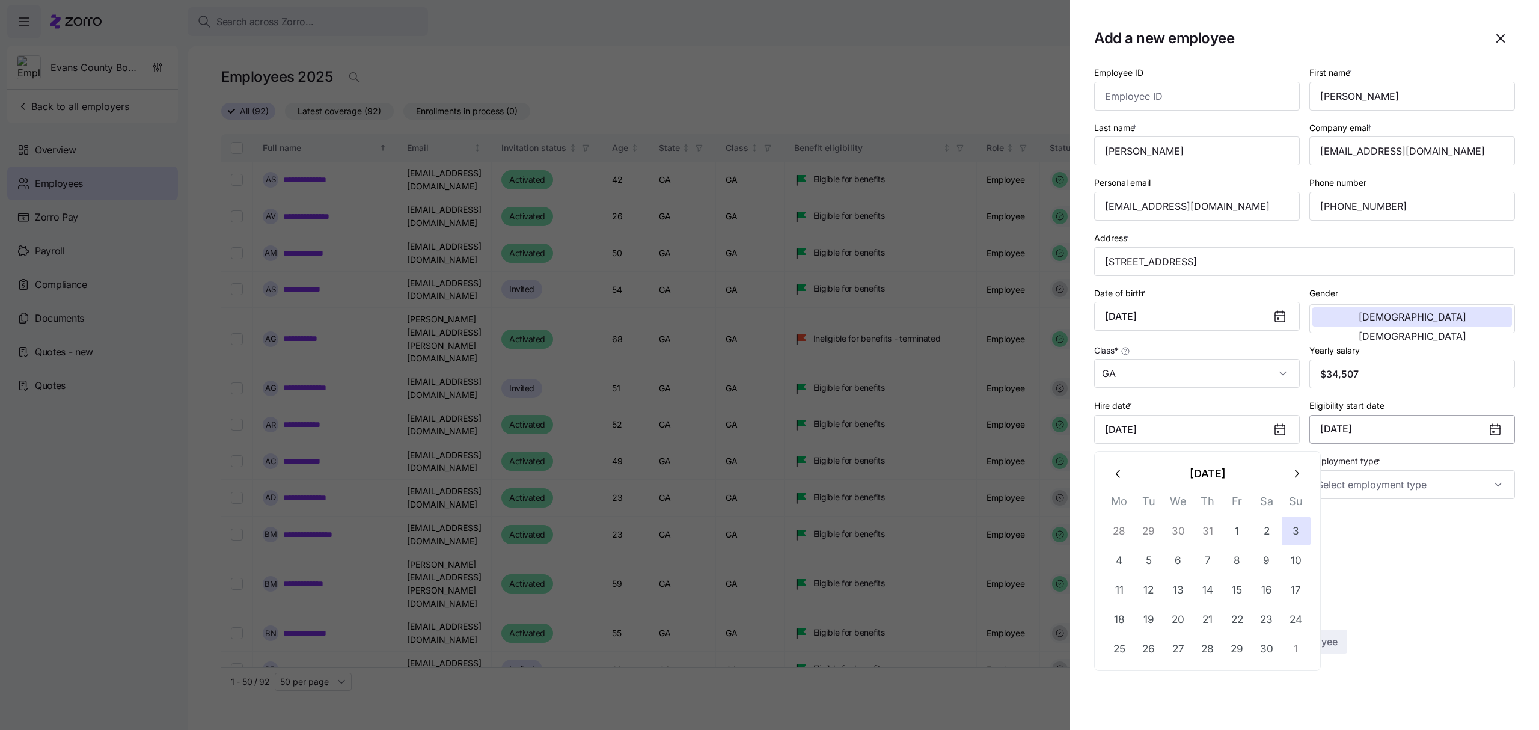
click at [1417, 429] on button "[DATE]" at bounding box center [1412, 429] width 206 height 29
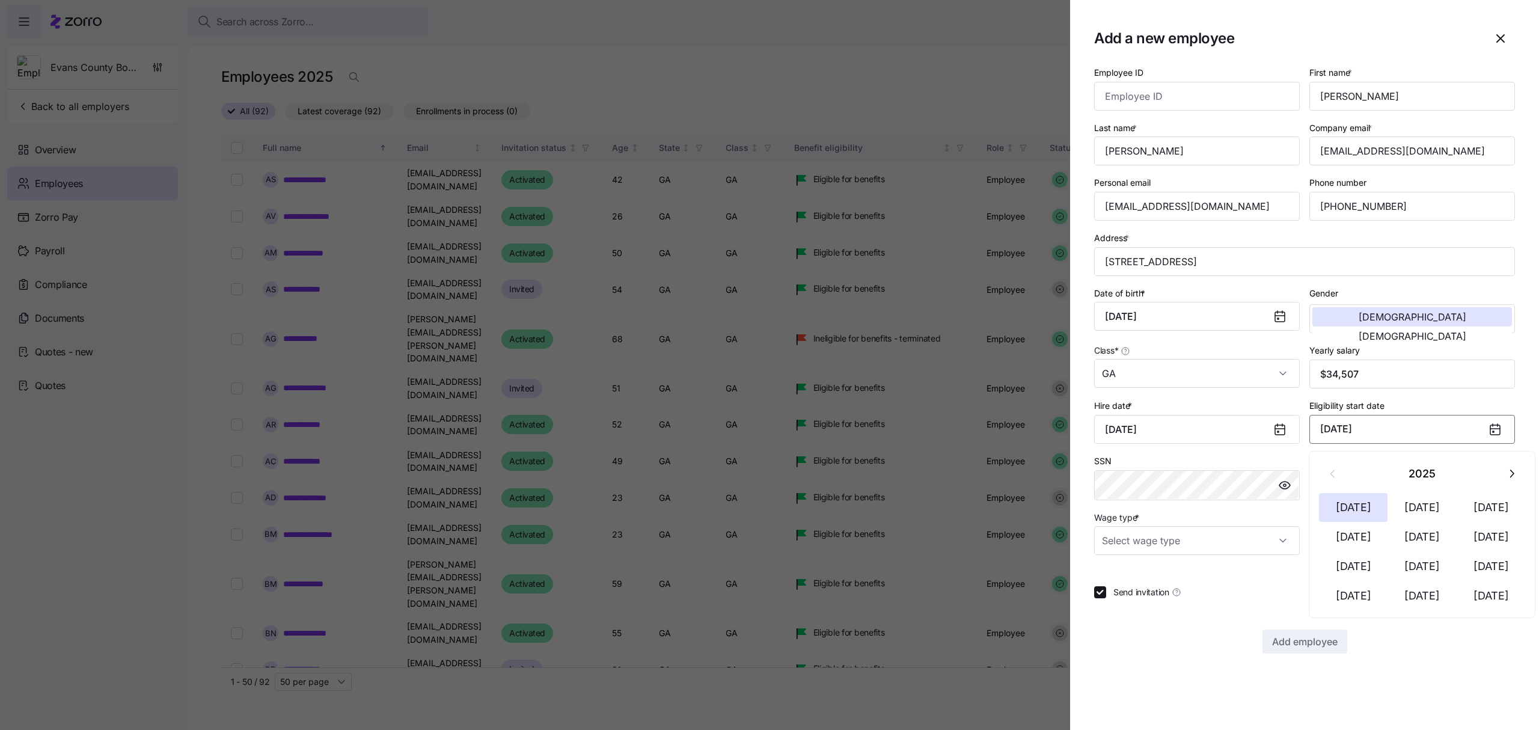
click at [1414, 424] on button "[DATE]" at bounding box center [1412, 429] width 206 height 29
click at [1485, 429] on div at bounding box center [1499, 429] width 29 height 28
click at [1497, 426] on icon at bounding box center [1497, 425] width 0 height 2
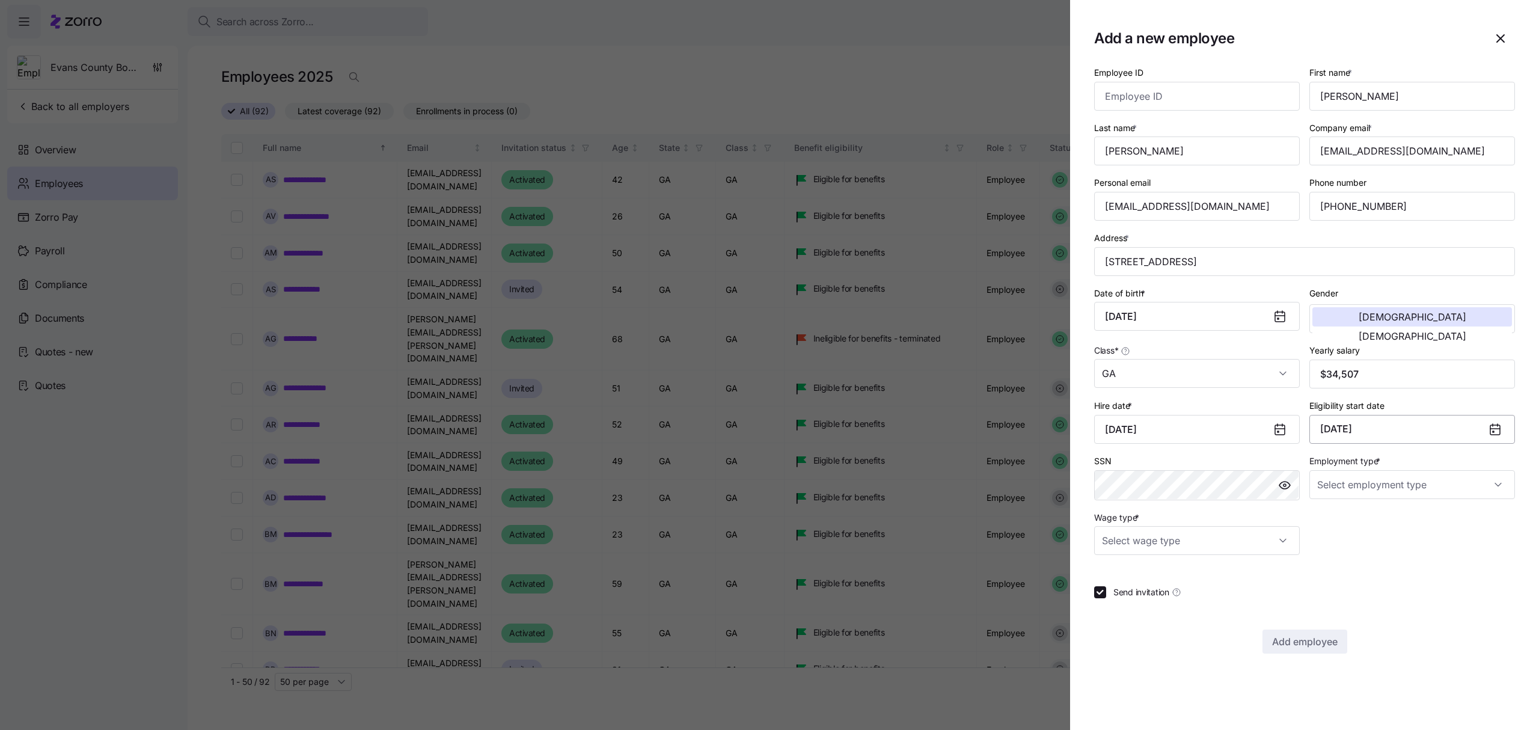
click at [1426, 430] on button "[DATE]" at bounding box center [1412, 429] width 206 height 29
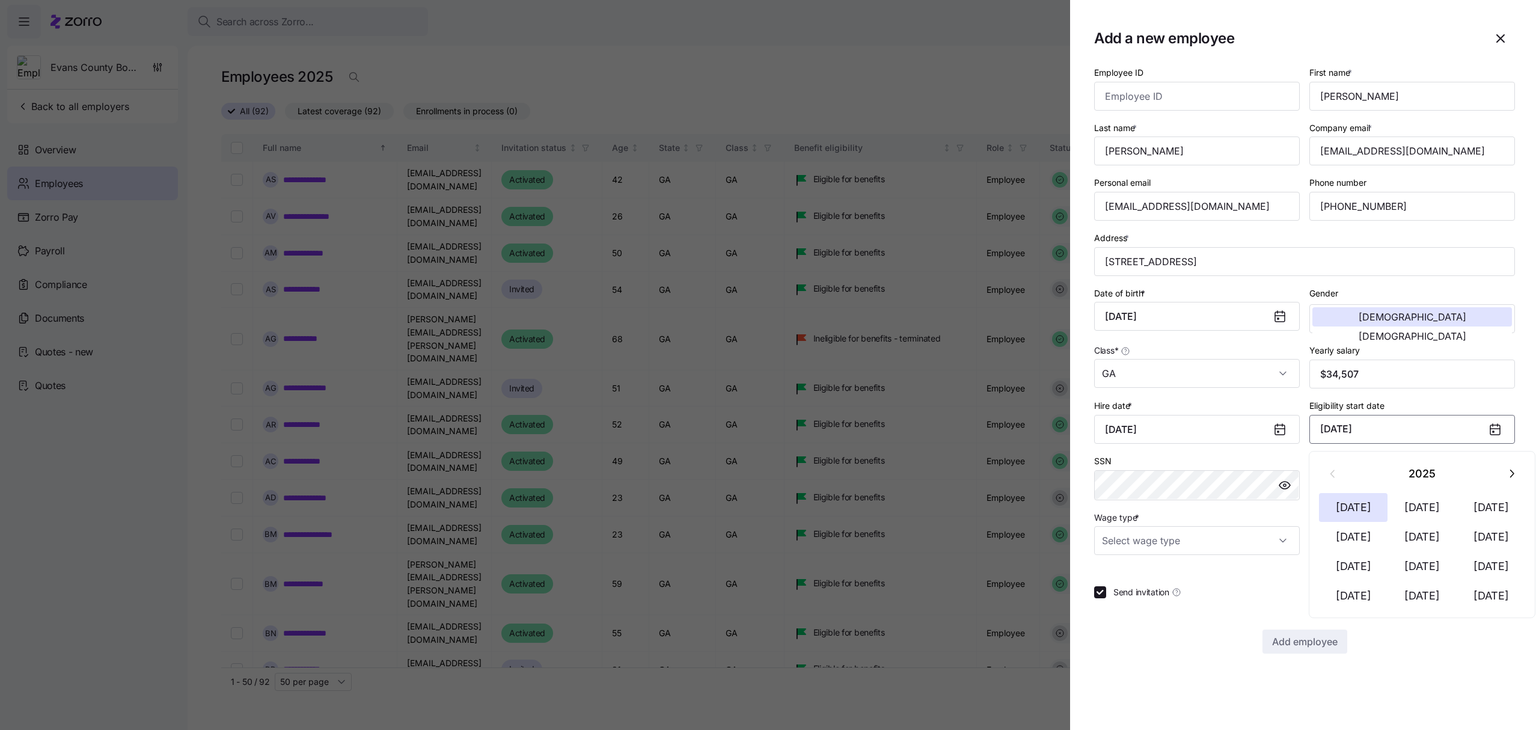
click at [1412, 424] on button "[DATE]" at bounding box center [1412, 429] width 206 height 29
click at [1370, 487] on input "Employment type *" at bounding box center [1412, 484] width 206 height 29
click at [1352, 522] on span "Full Time" at bounding box center [1341, 524] width 35 height 13
type input "Full Time"
click at [1270, 549] on input "Wage type *" at bounding box center [1197, 540] width 206 height 29
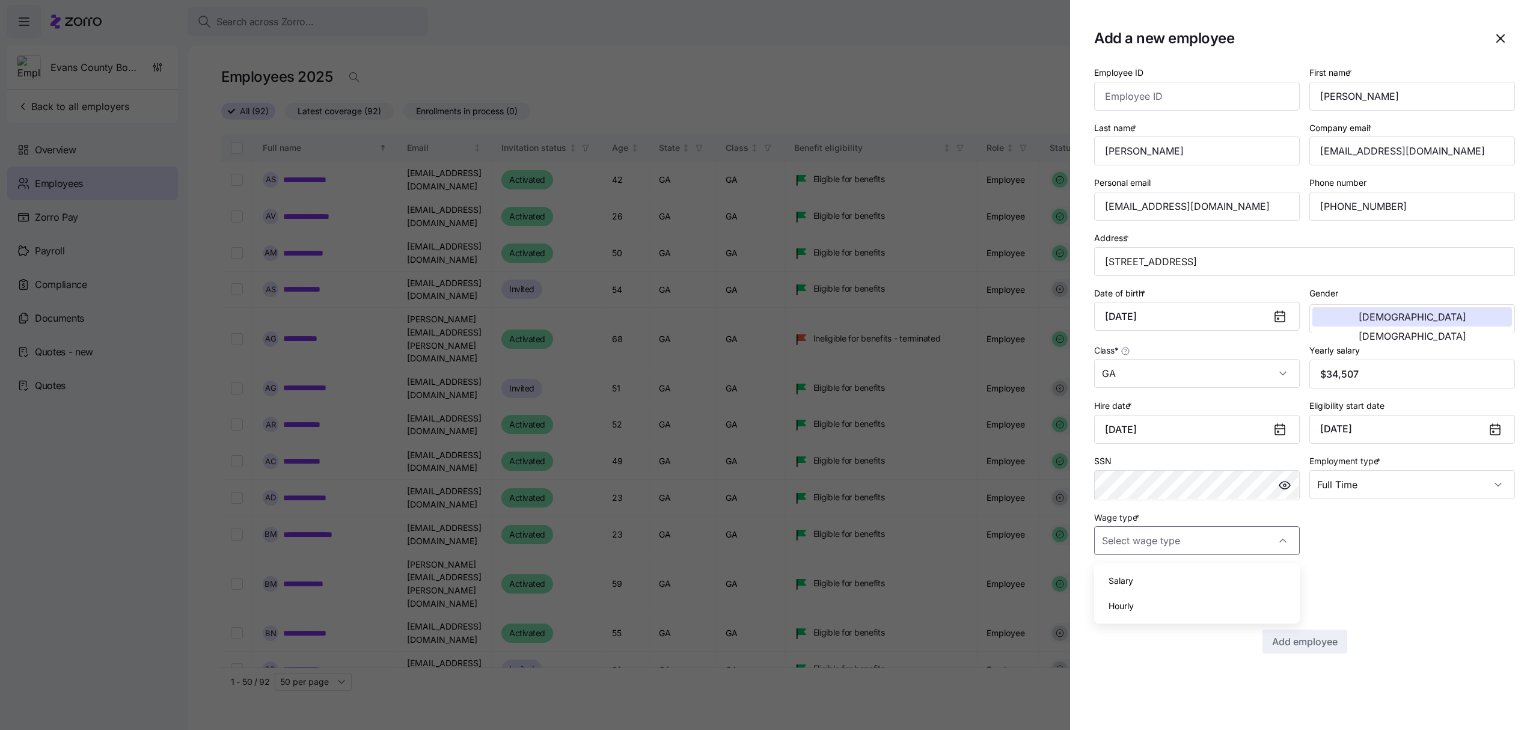
click at [1119, 603] on span "Hourly" at bounding box center [1120, 605] width 25 height 13
type input "Hourly"
click at [1318, 643] on span "Add employee" at bounding box center [1305, 641] width 66 height 14
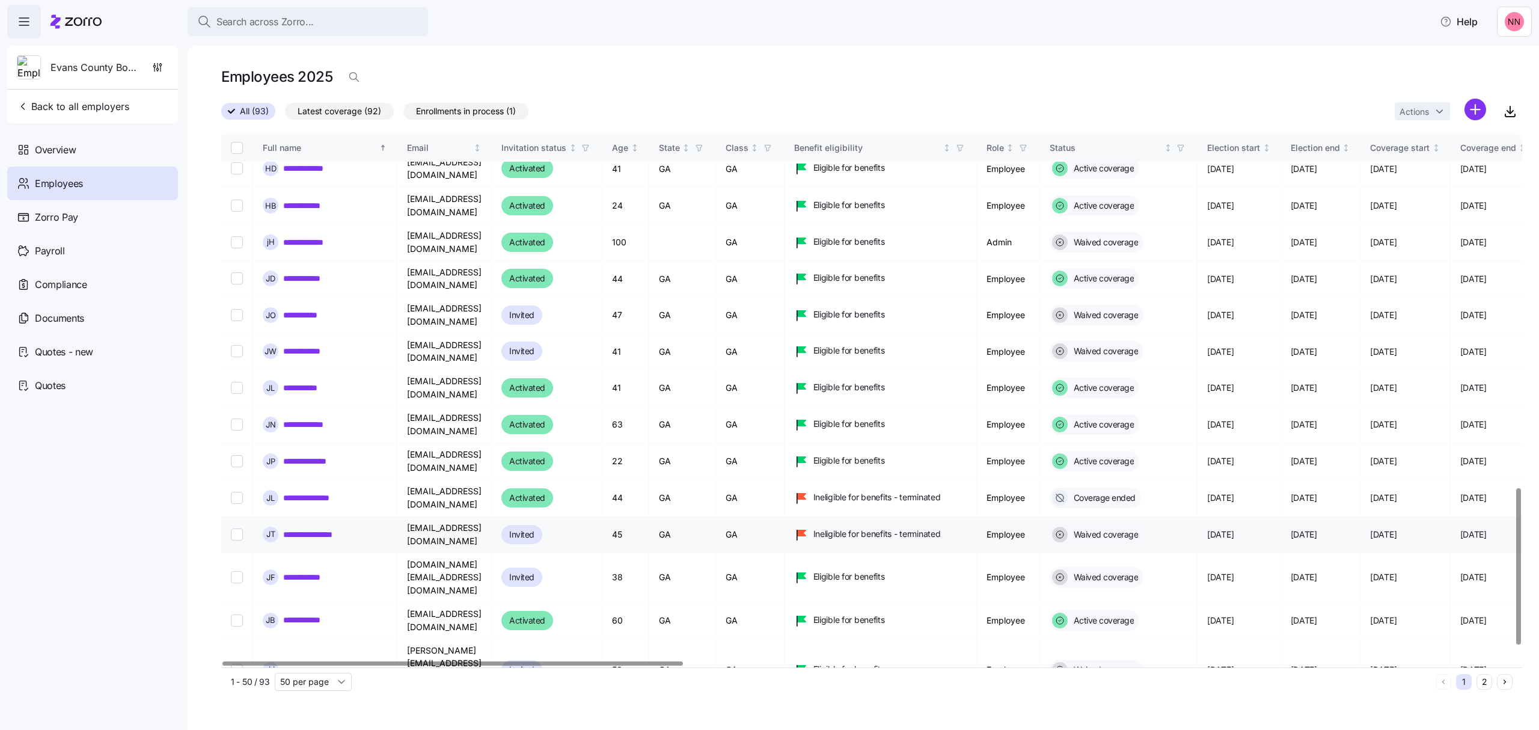
scroll to position [1202, 0]
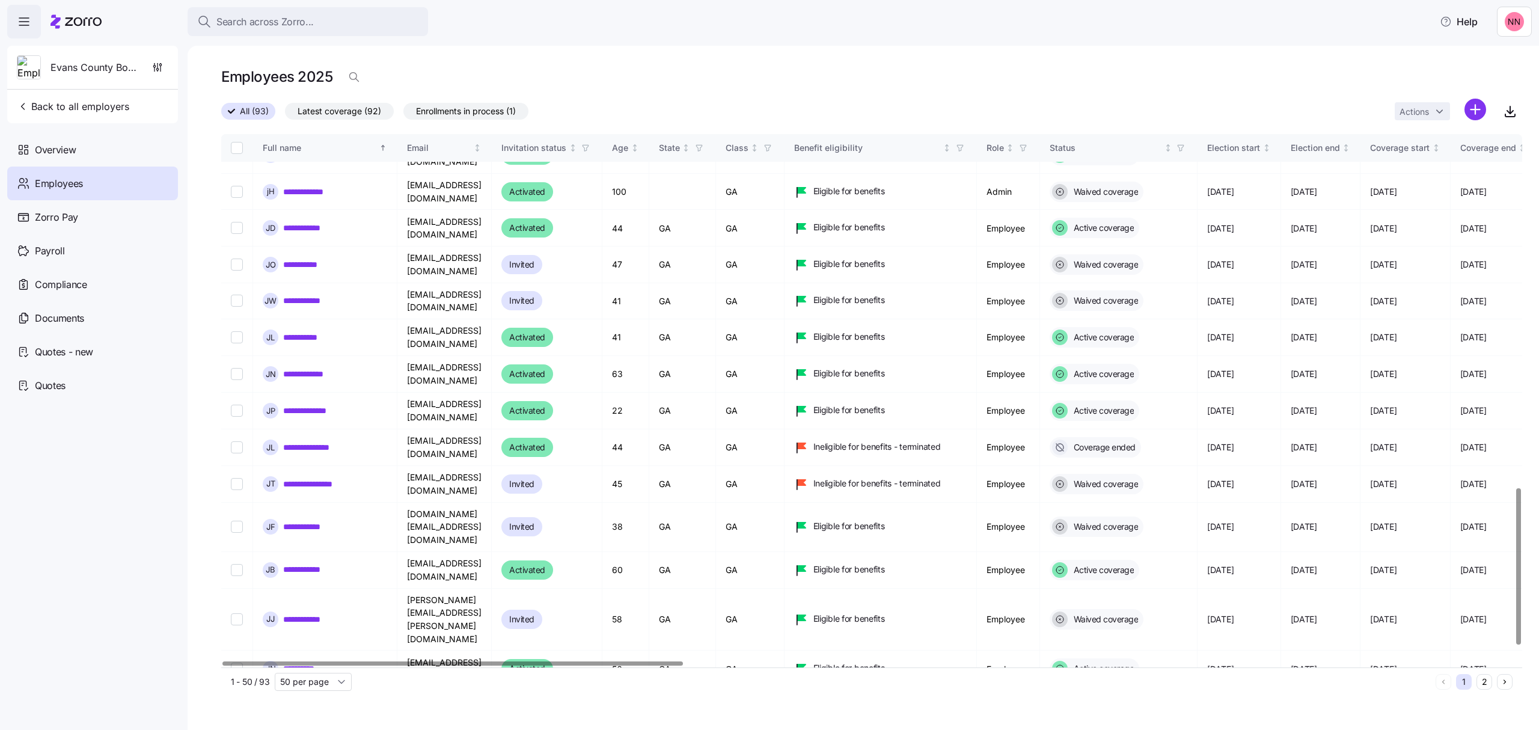
click at [331, 729] on link "**********" at bounding box center [310, 742] width 55 height 12
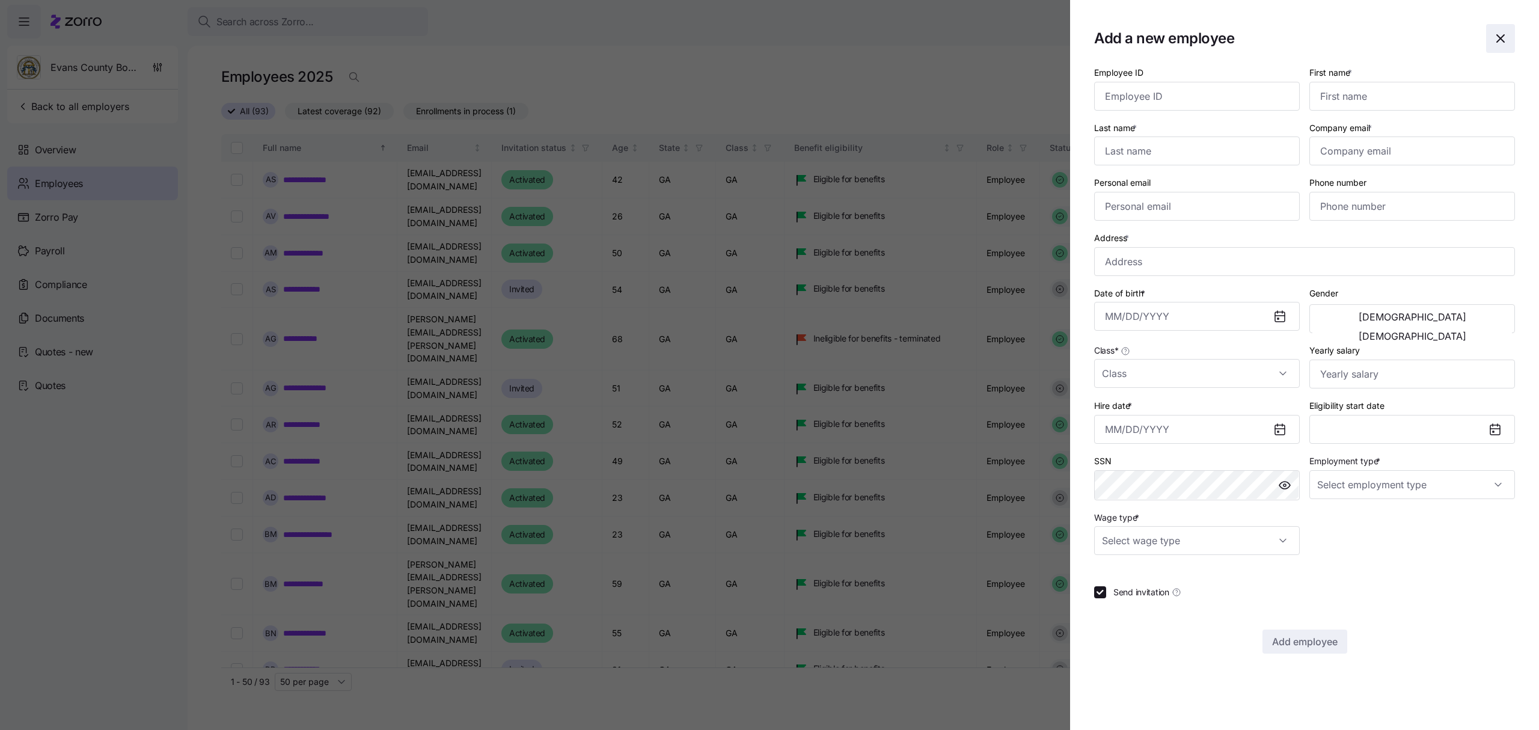
click at [1497, 30] on span "button" at bounding box center [1500, 39] width 28 height 28
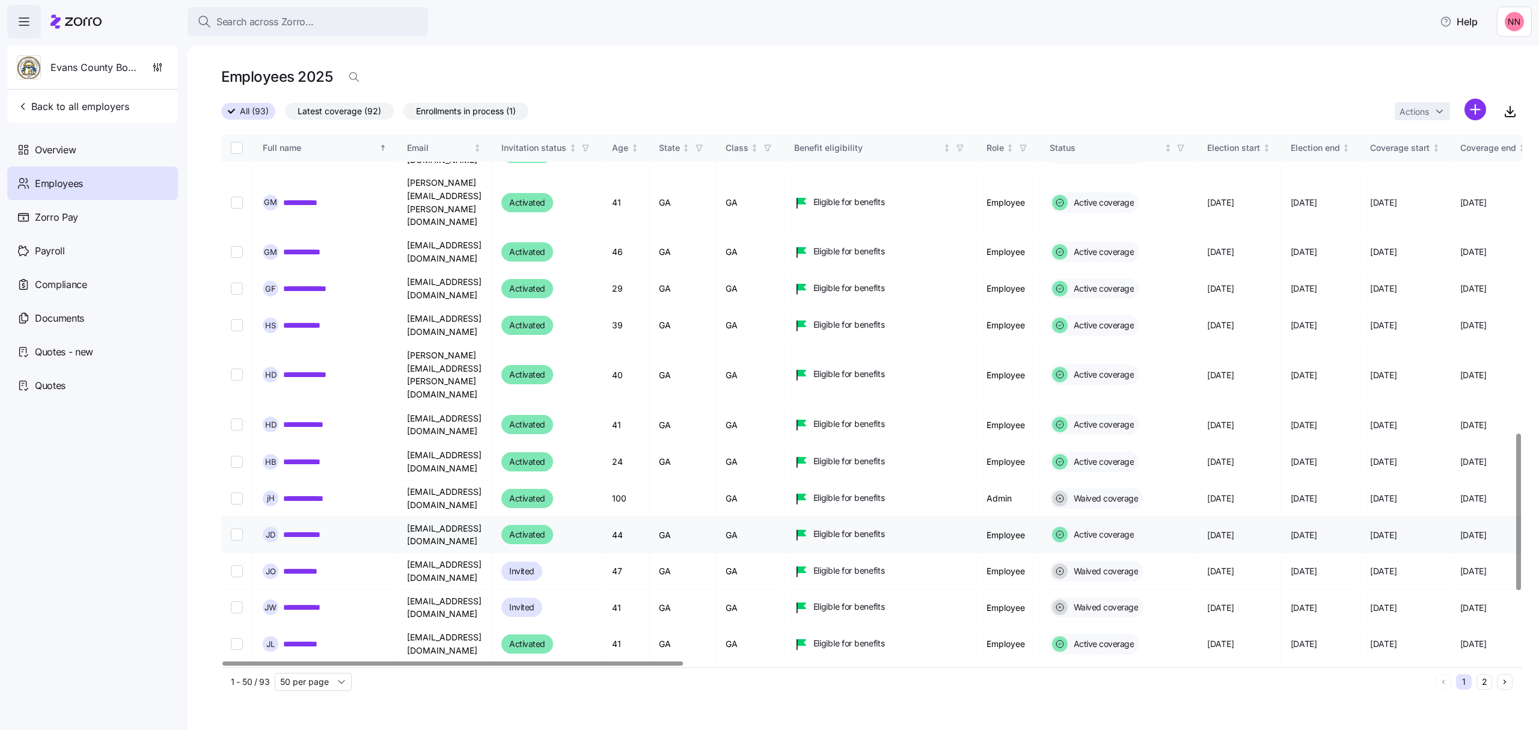
scroll to position [1122, 0]
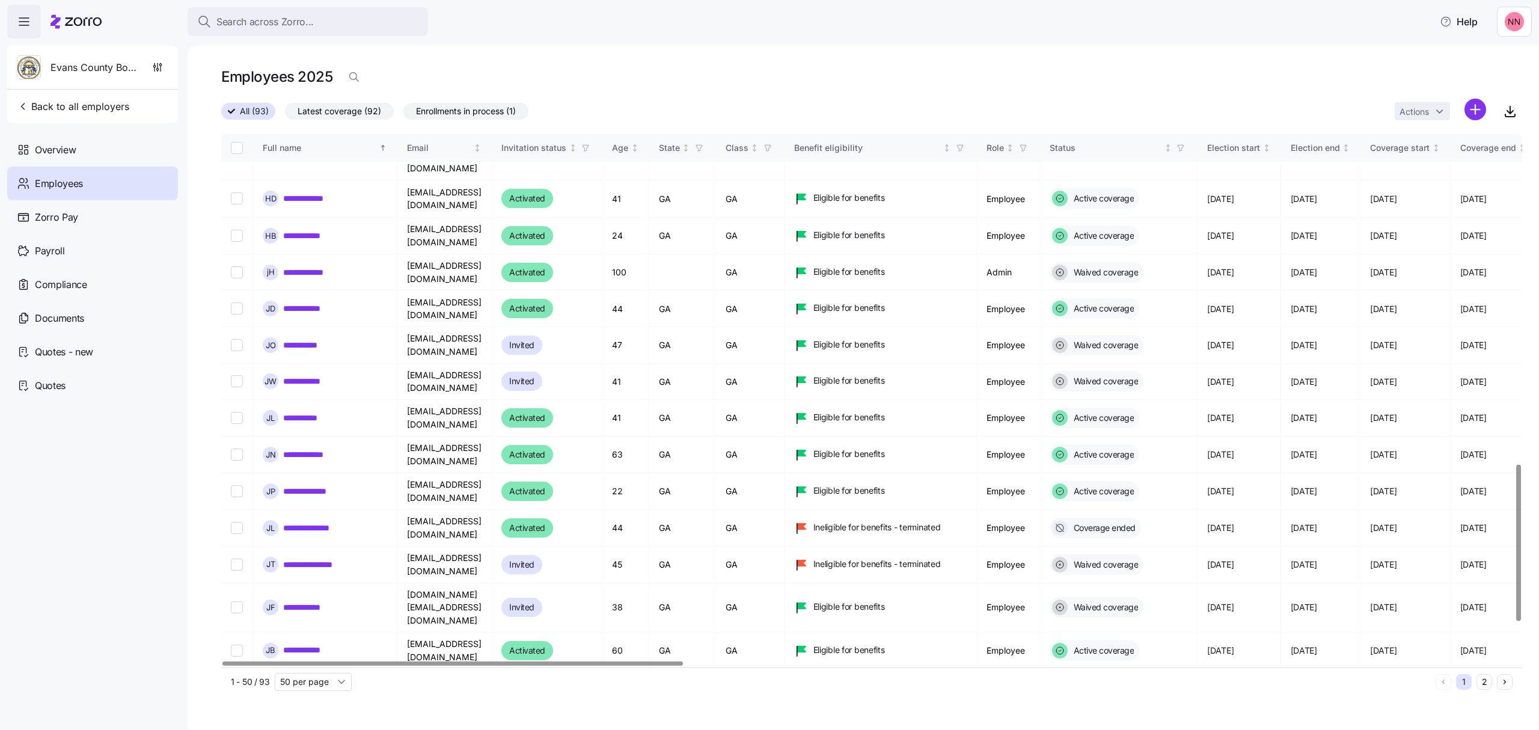
drag, startPoint x: 234, startPoint y: 609, endPoint x: 251, endPoint y: 609, distance: 16.2
checkbox input "true"
click at [1426, 106] on html "**********" at bounding box center [769, 361] width 1539 height 722
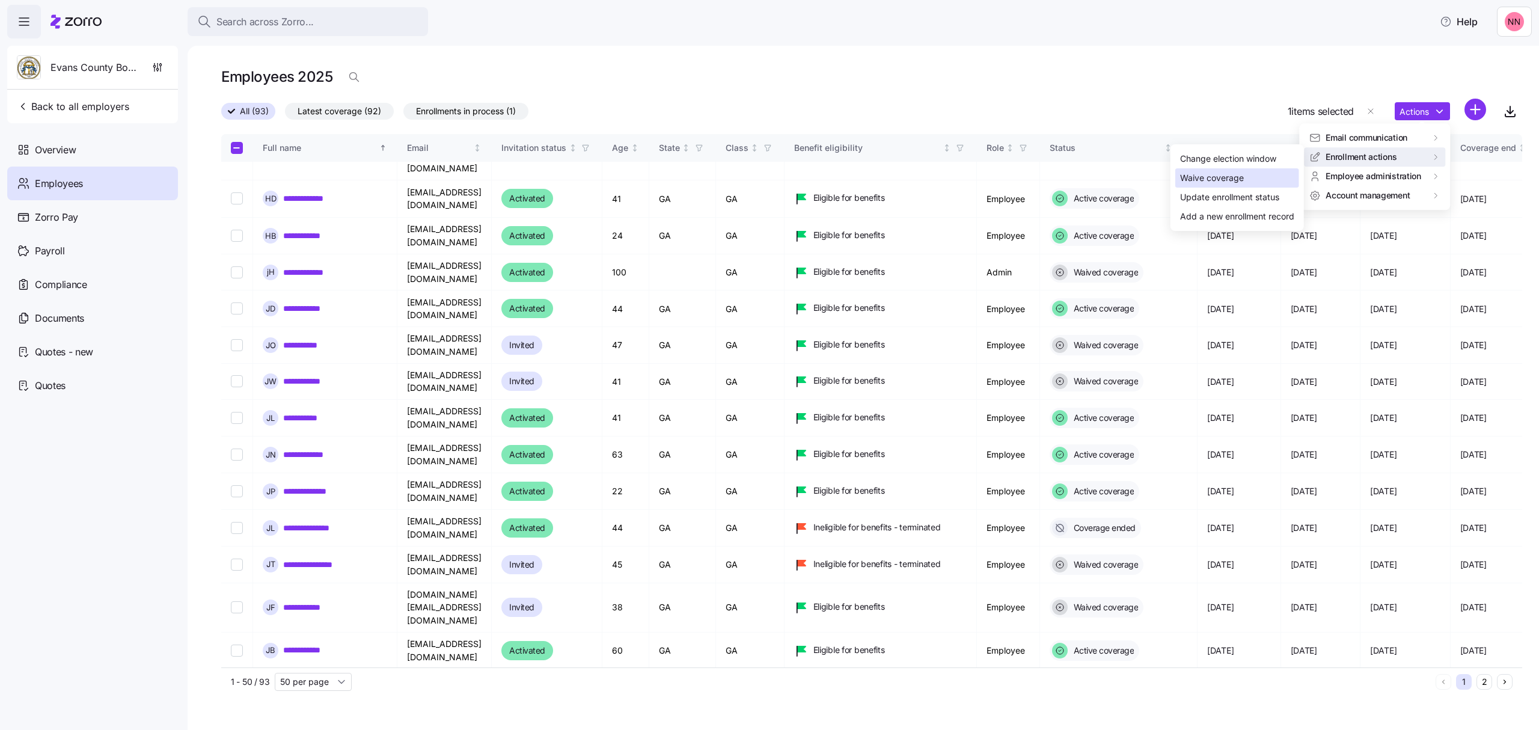
click at [1231, 173] on div "Waive coverage" at bounding box center [1212, 177] width 64 height 13
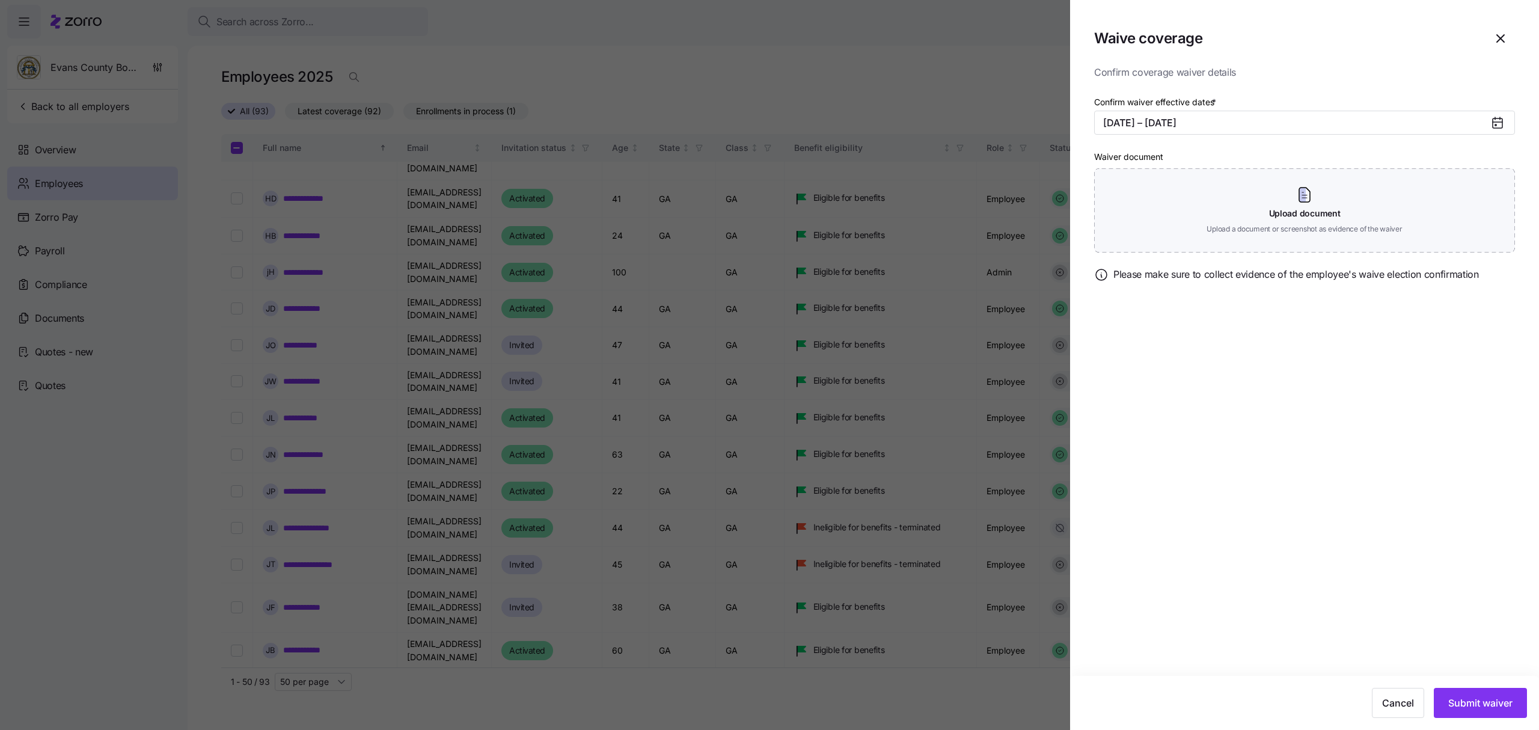
click at [1496, 121] on icon at bounding box center [1497, 123] width 10 height 10
click at [1472, 121] on button "[DATE] – [DATE]" at bounding box center [1304, 123] width 421 height 24
click at [1140, 185] on button "Jan" at bounding box center [1135, 191] width 60 height 25
click at [1249, 270] on button "Dec" at bounding box center [1256, 268] width 60 height 25
click at [1464, 703] on span "Submit waiver" at bounding box center [1480, 702] width 64 height 14
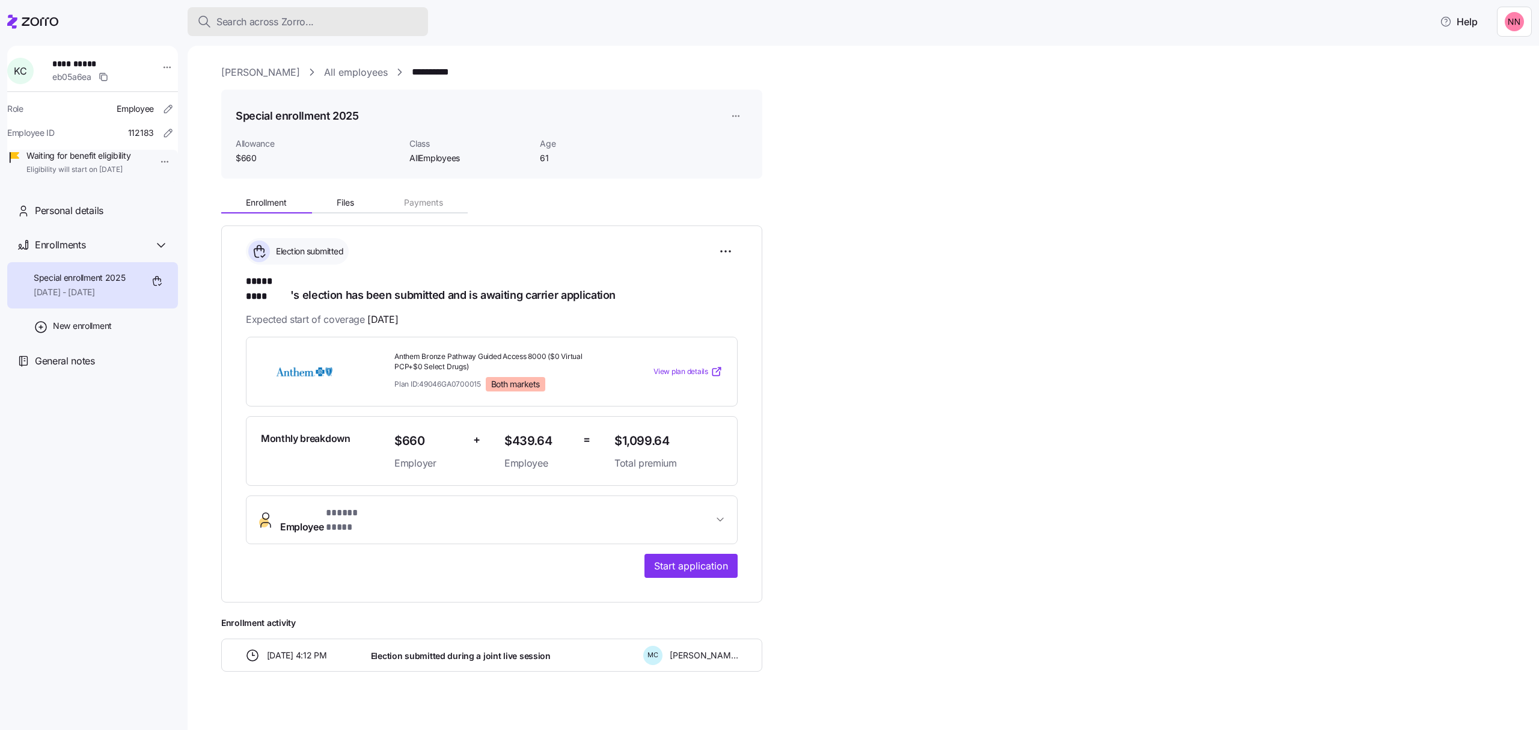
click at [236, 15] on span "Search across Zorro..." at bounding box center [264, 21] width 97 height 15
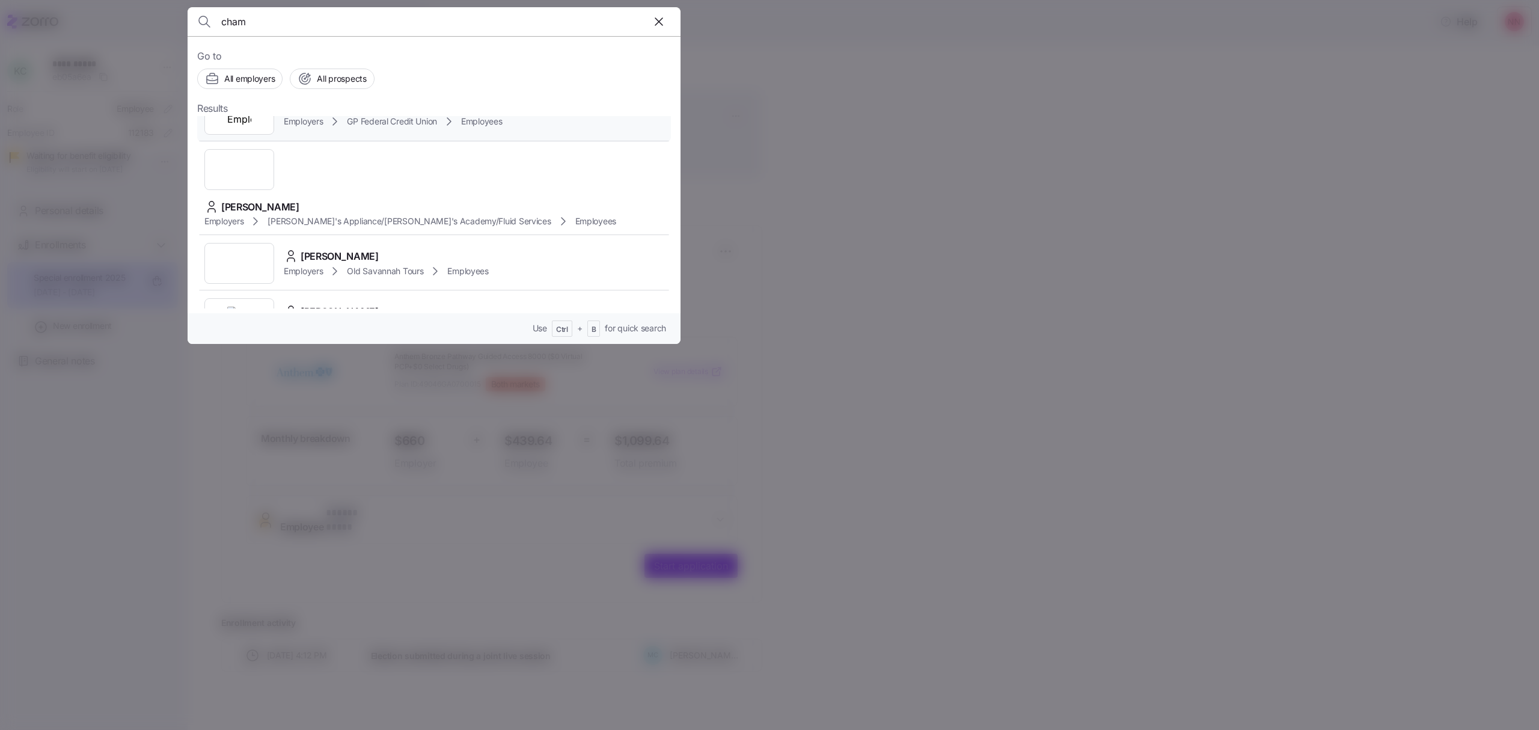
scroll to position [320, 0]
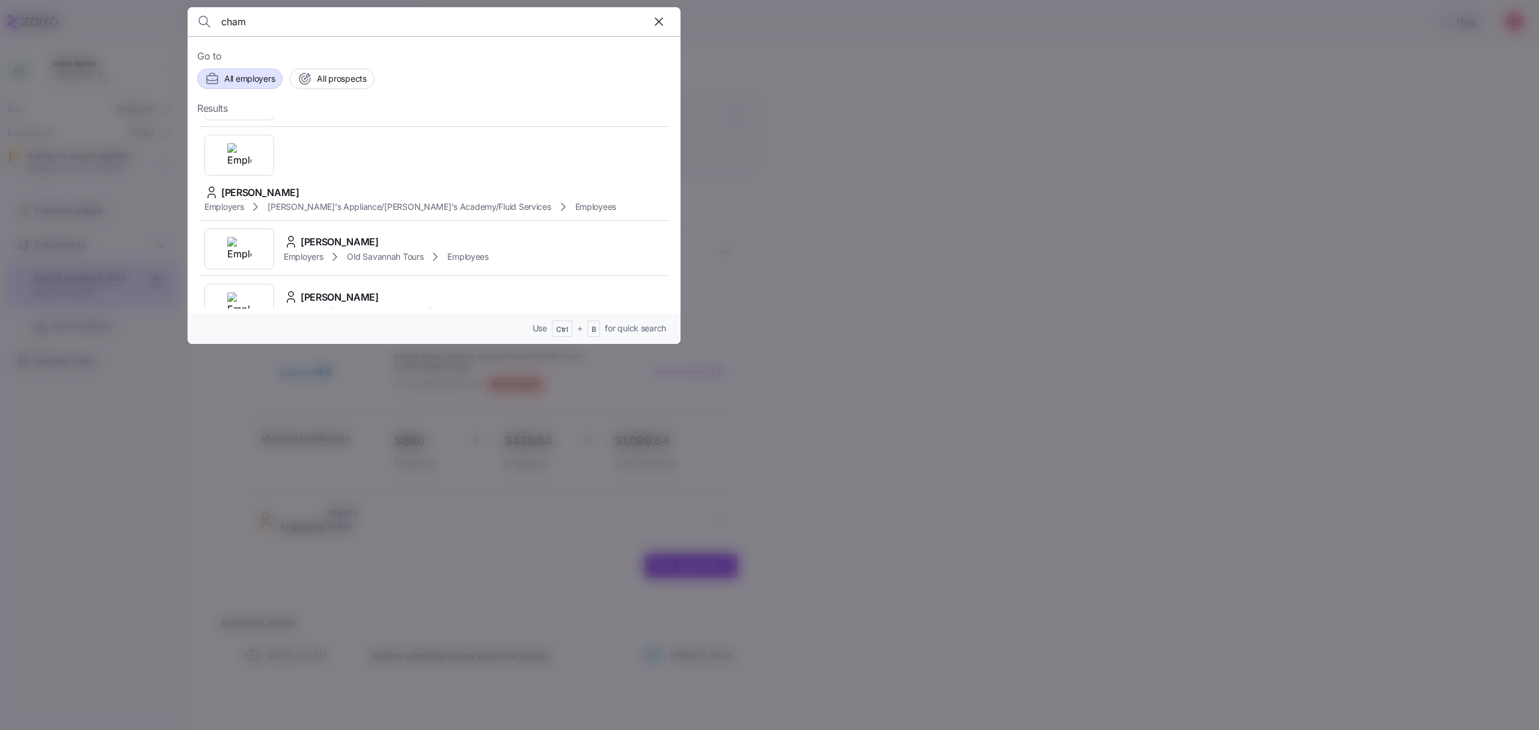
type input "cham"
click at [251, 78] on span "All employers" at bounding box center [249, 79] width 50 height 12
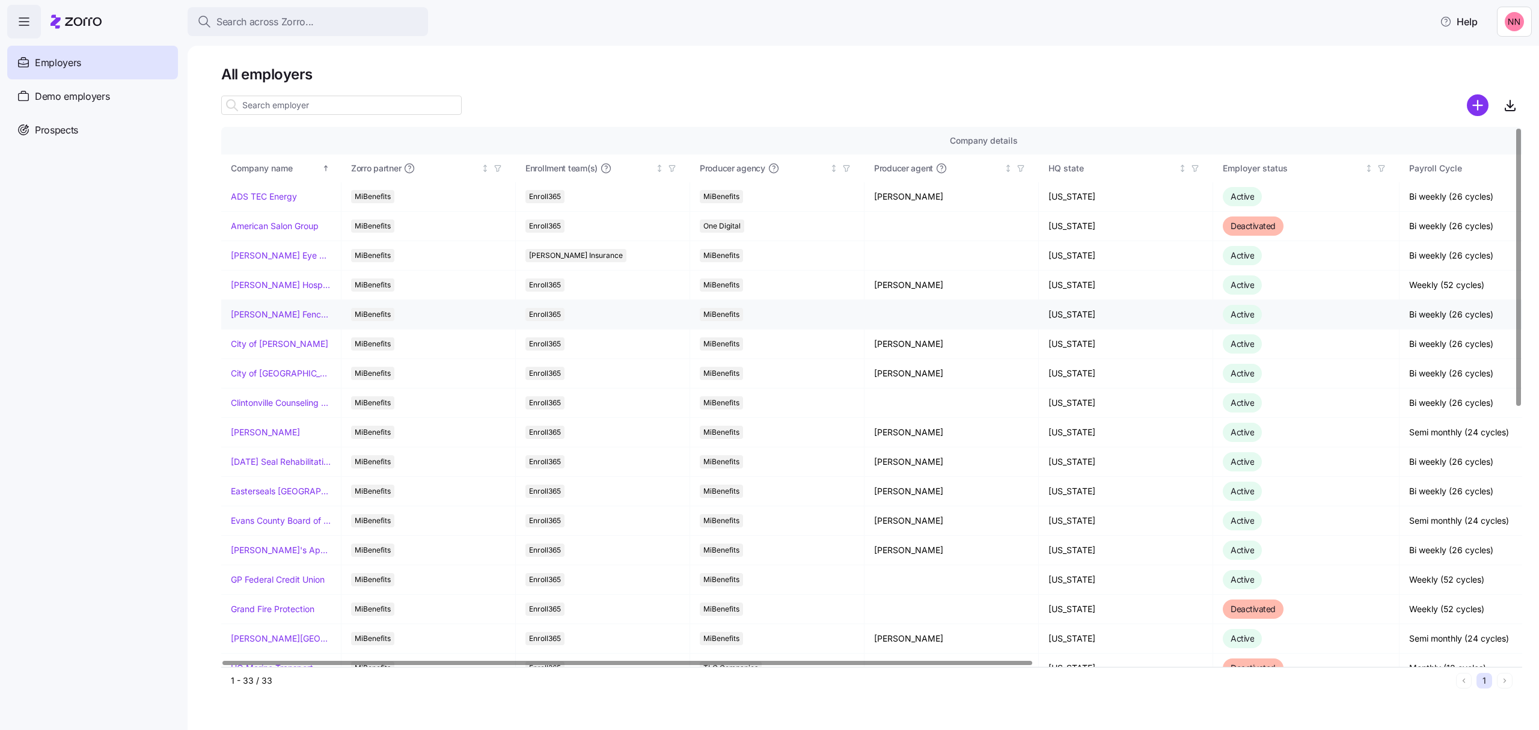
click at [267, 315] on link "[PERSON_NAME] Fence Company" at bounding box center [281, 314] width 100 height 12
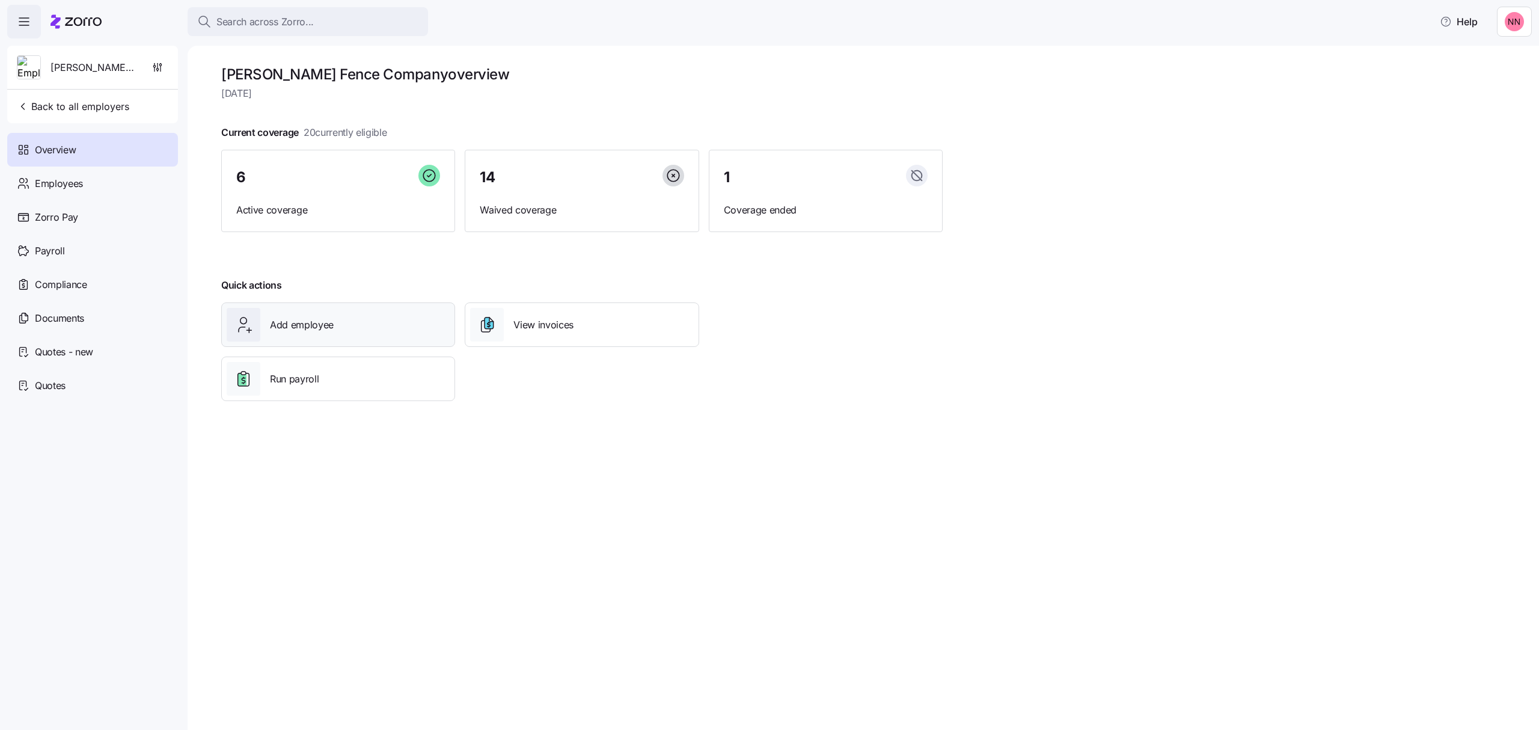
click at [393, 335] on div "Add employee" at bounding box center [338, 325] width 223 height 34
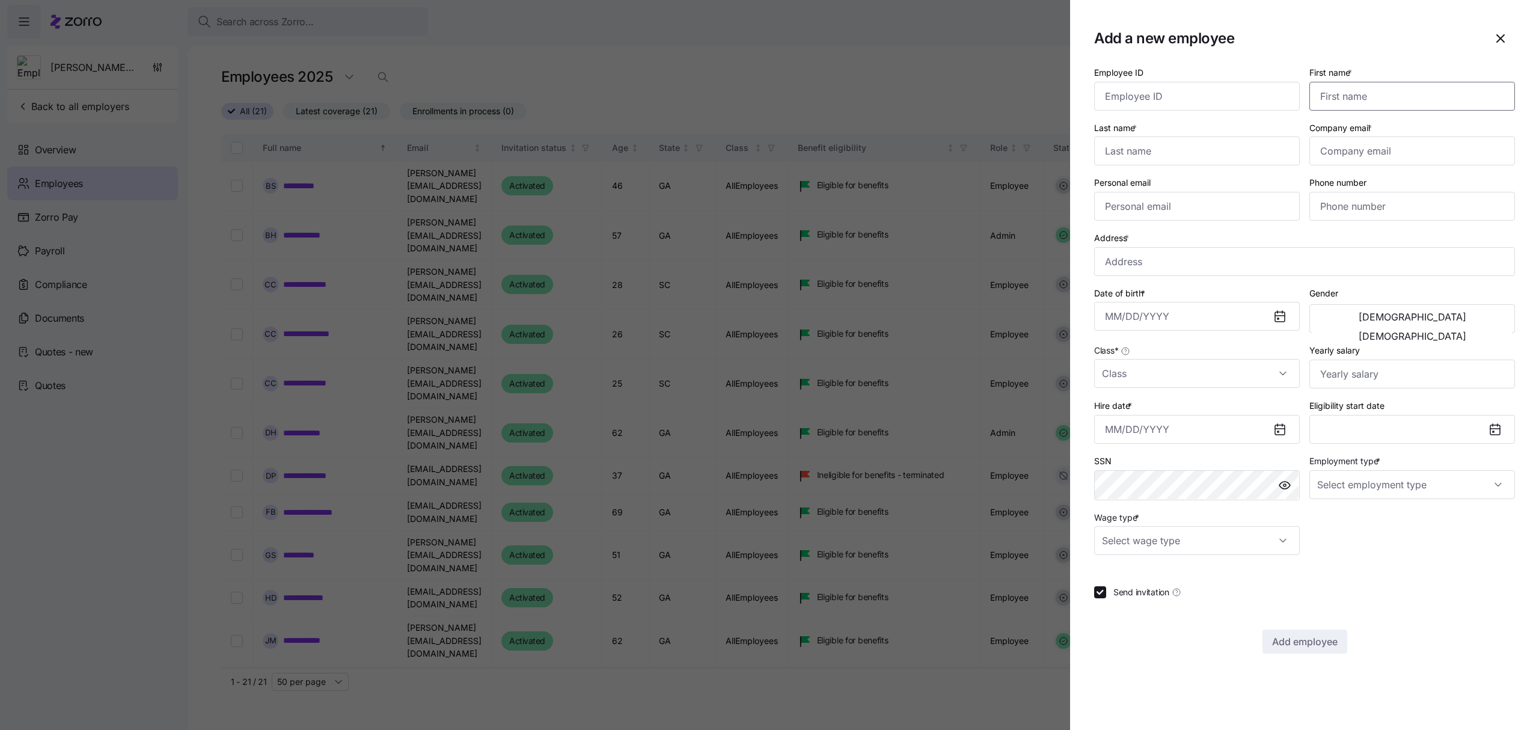
click at [1354, 95] on input "First name *" at bounding box center [1412, 96] width 206 height 29
type input "Jasmine Nicole"
type input "McPhee"
click at [1453, 145] on input "Company email *" at bounding box center [1412, 150] width 206 height 29
paste input "jasmine@chambleefence.com"
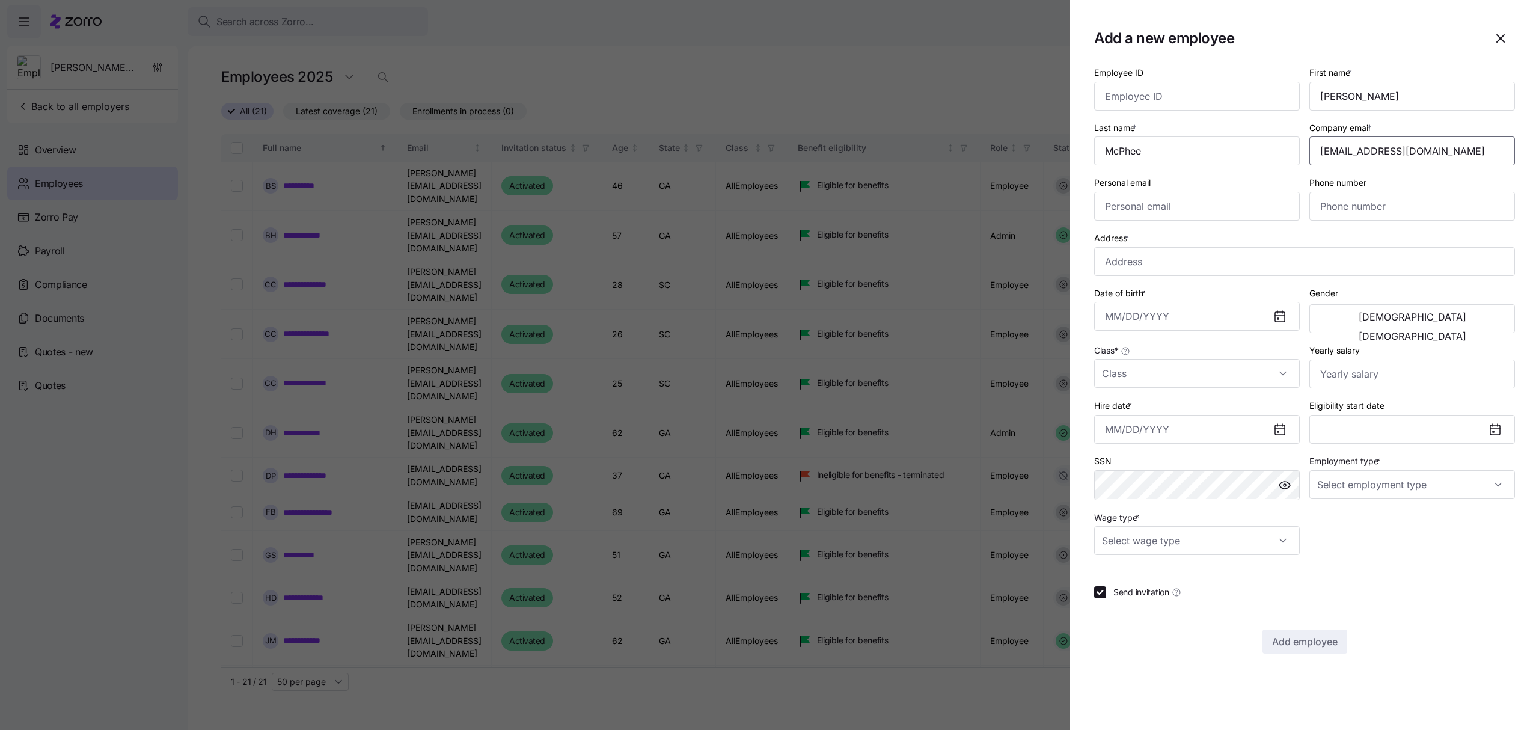
type input "jasmine@chambleefence.com"
click at [1158, 213] on input "Personal email" at bounding box center [1197, 206] width 206 height 29
paste input "mcphee.jasmine04@gmail.com"
type input "mcphee.jasmine04@gmail.com"
click at [1325, 207] on input "Phone number" at bounding box center [1412, 206] width 206 height 29
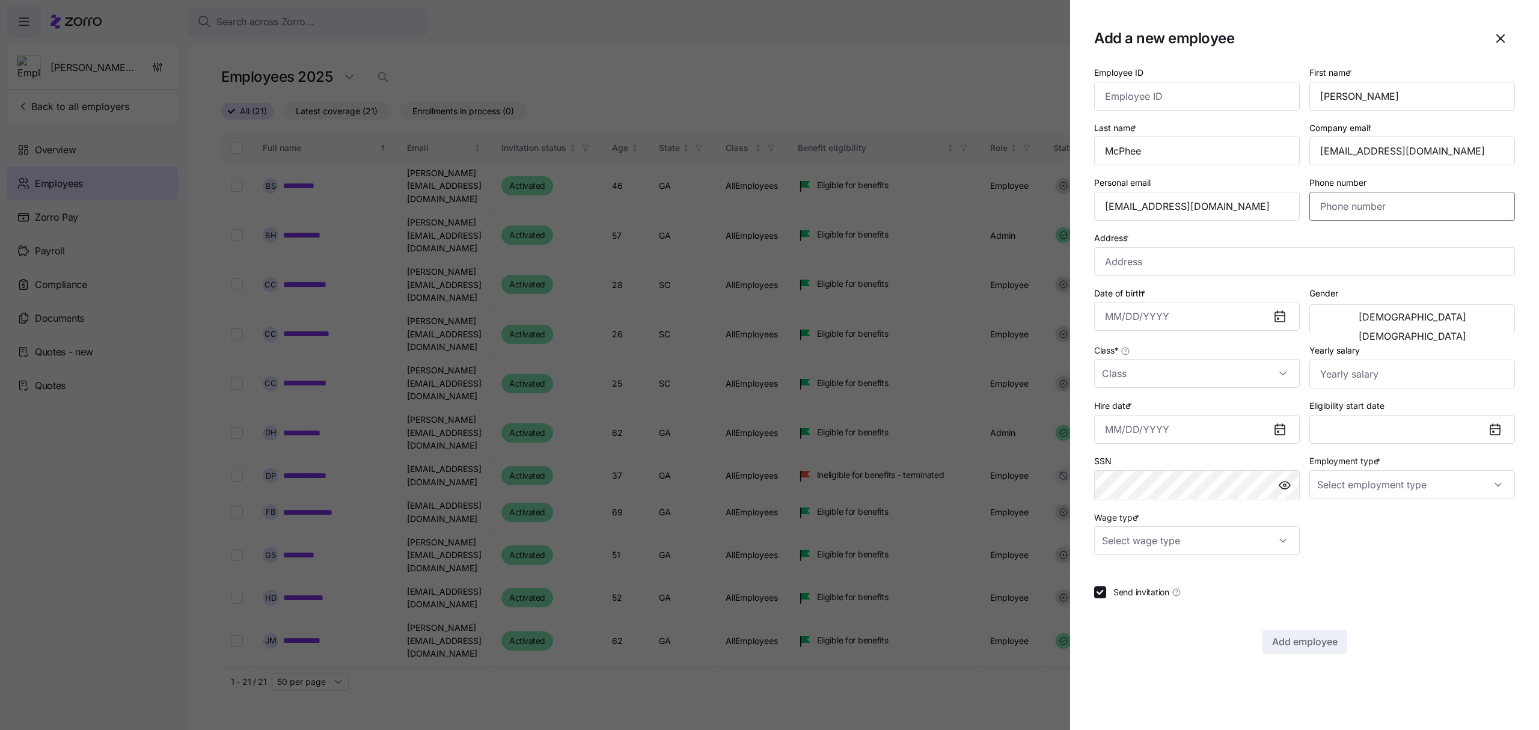
paste input "(571) 259-2805"
type input "(571) 259-2805"
click at [1147, 260] on input "Address *" at bounding box center [1304, 261] width 421 height 29
paste input "6640 Bay Cir"
type input "6640 Bay Cir, Norcross, GA 30071, USA"
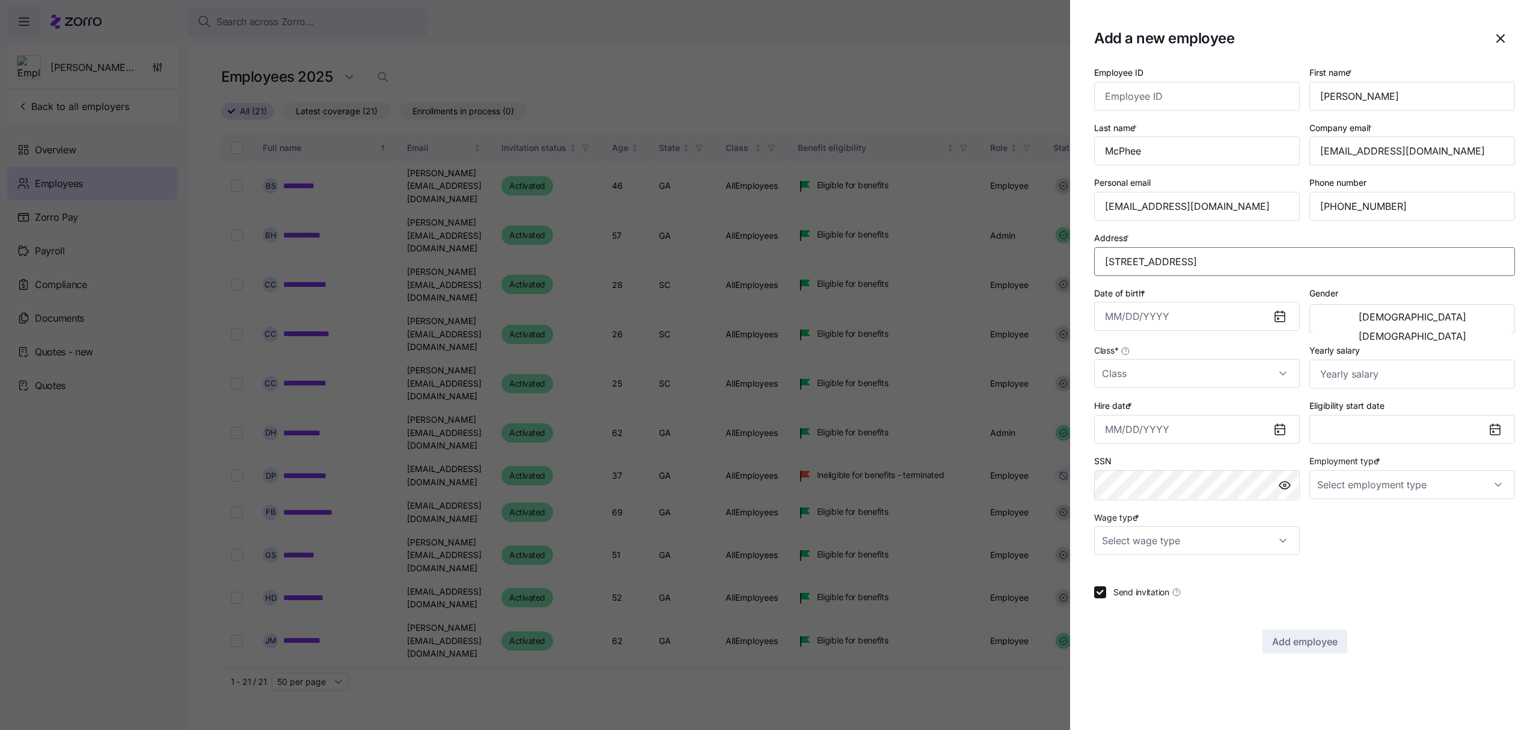
click at [1224, 263] on input "6640 Bay Cir, Norcross, GA 30071, USA" at bounding box center [1304, 261] width 421 height 29
click at [1177, 325] on input "Date of birth *" at bounding box center [1197, 316] width 206 height 29
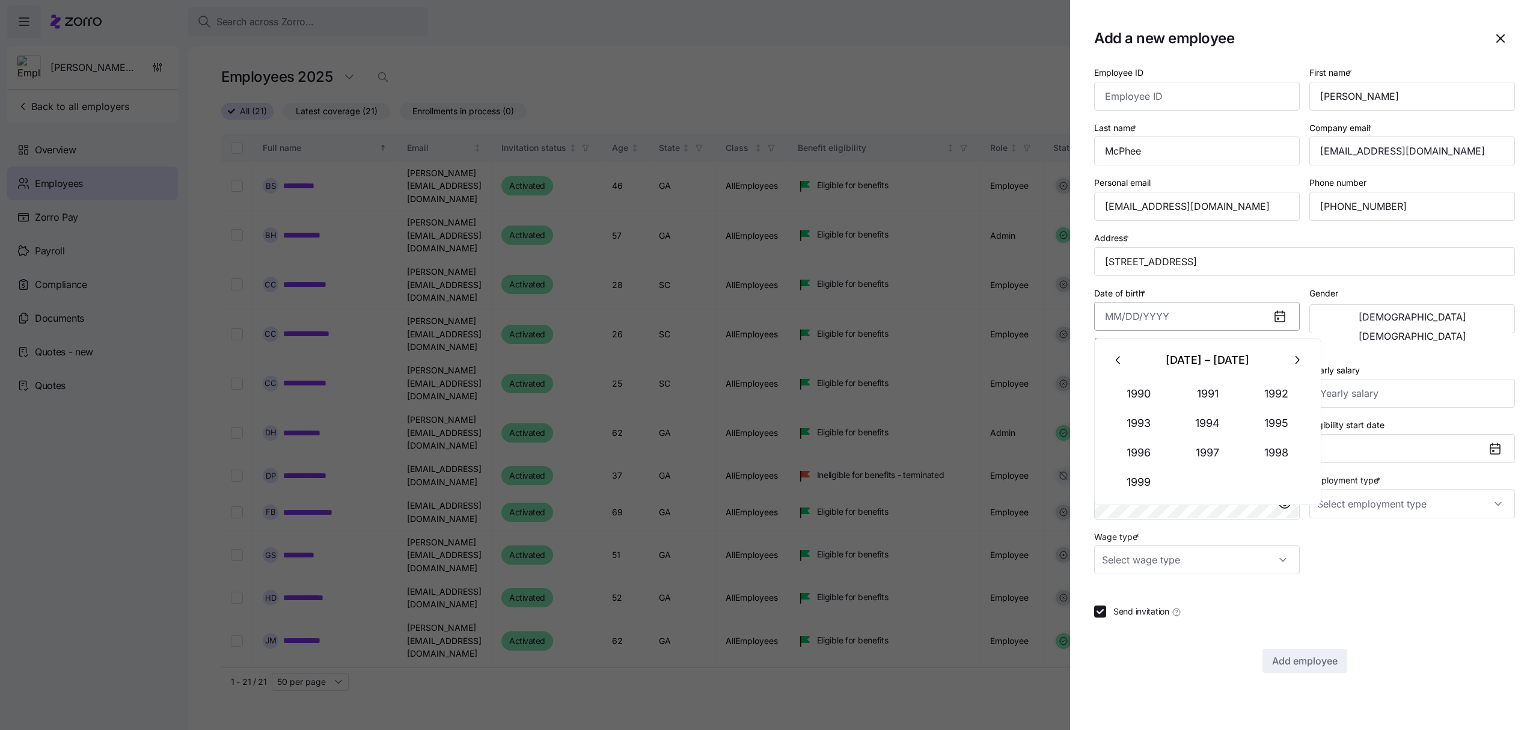
click at [1188, 317] on input "Date of birth *" at bounding box center [1197, 316] width 206 height 29
paste input "04/20/1996"
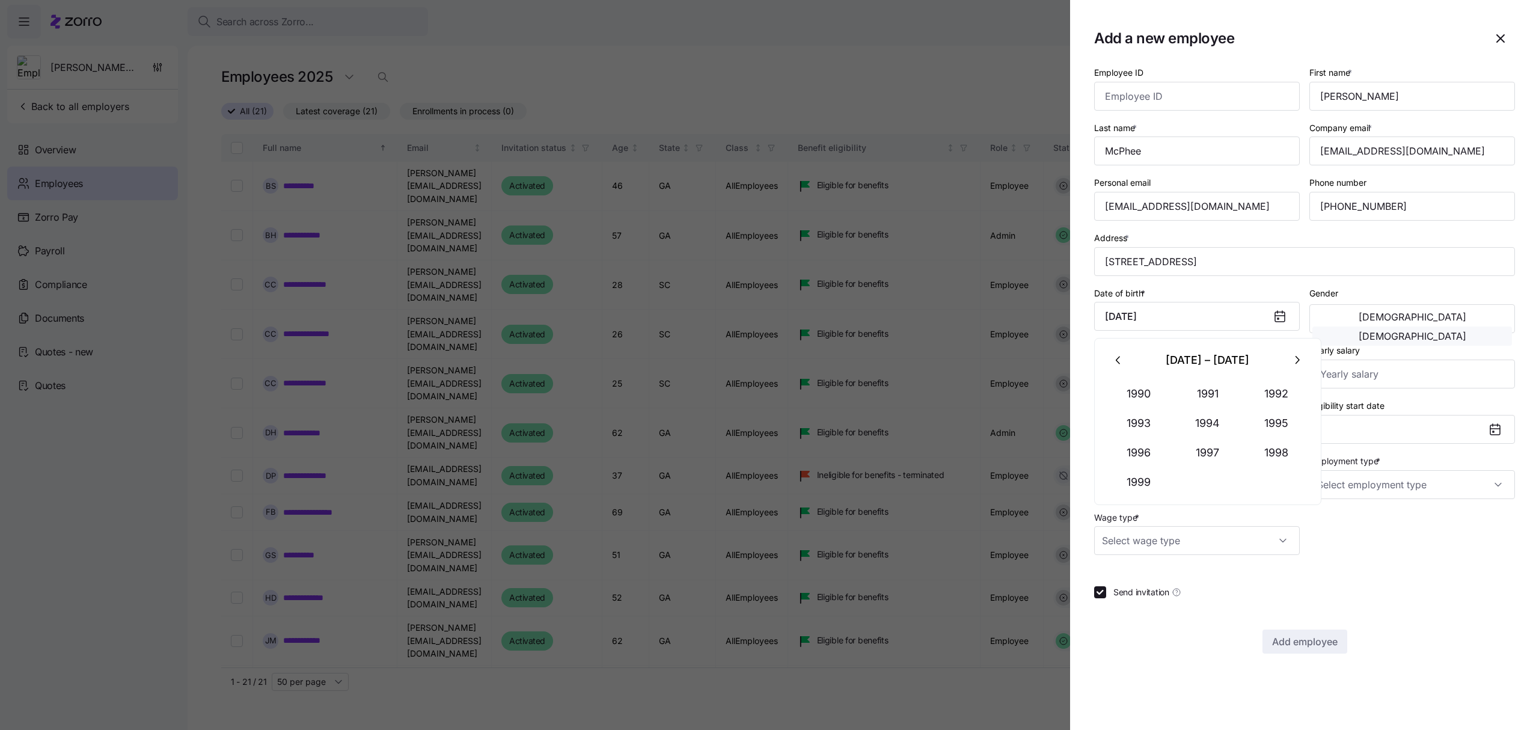
type input "April 20, 1996"
click at [1485, 326] on button "[DEMOGRAPHIC_DATA]" at bounding box center [1412, 335] width 200 height 19
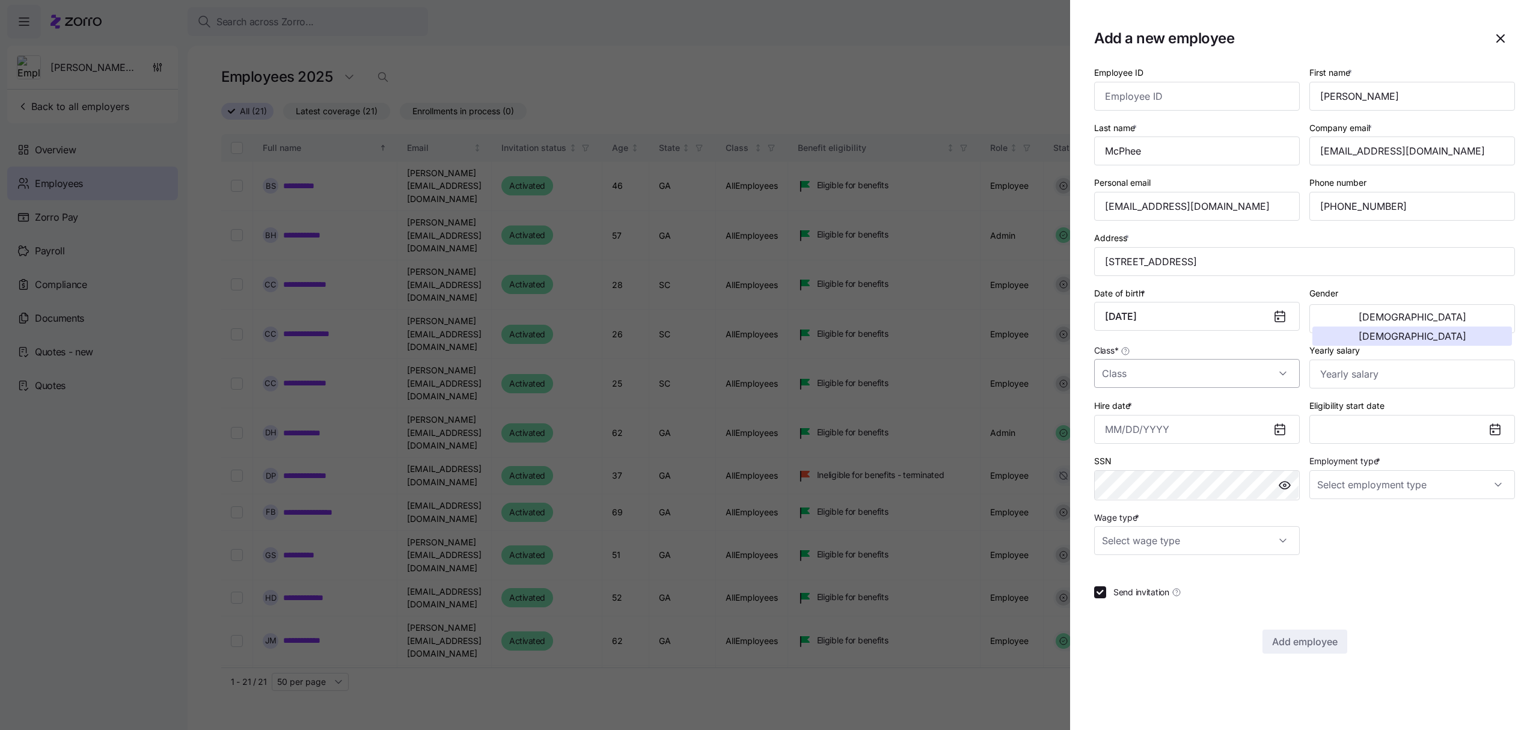
click at [1218, 375] on input "Class *" at bounding box center [1197, 373] width 206 height 29
click at [1172, 408] on div "AllEmployees" at bounding box center [1197, 411] width 196 height 25
type input "AllEmployees"
click at [1384, 371] on input "Yearly salary" at bounding box center [1412, 373] width 206 height 29
type input "$46,760"
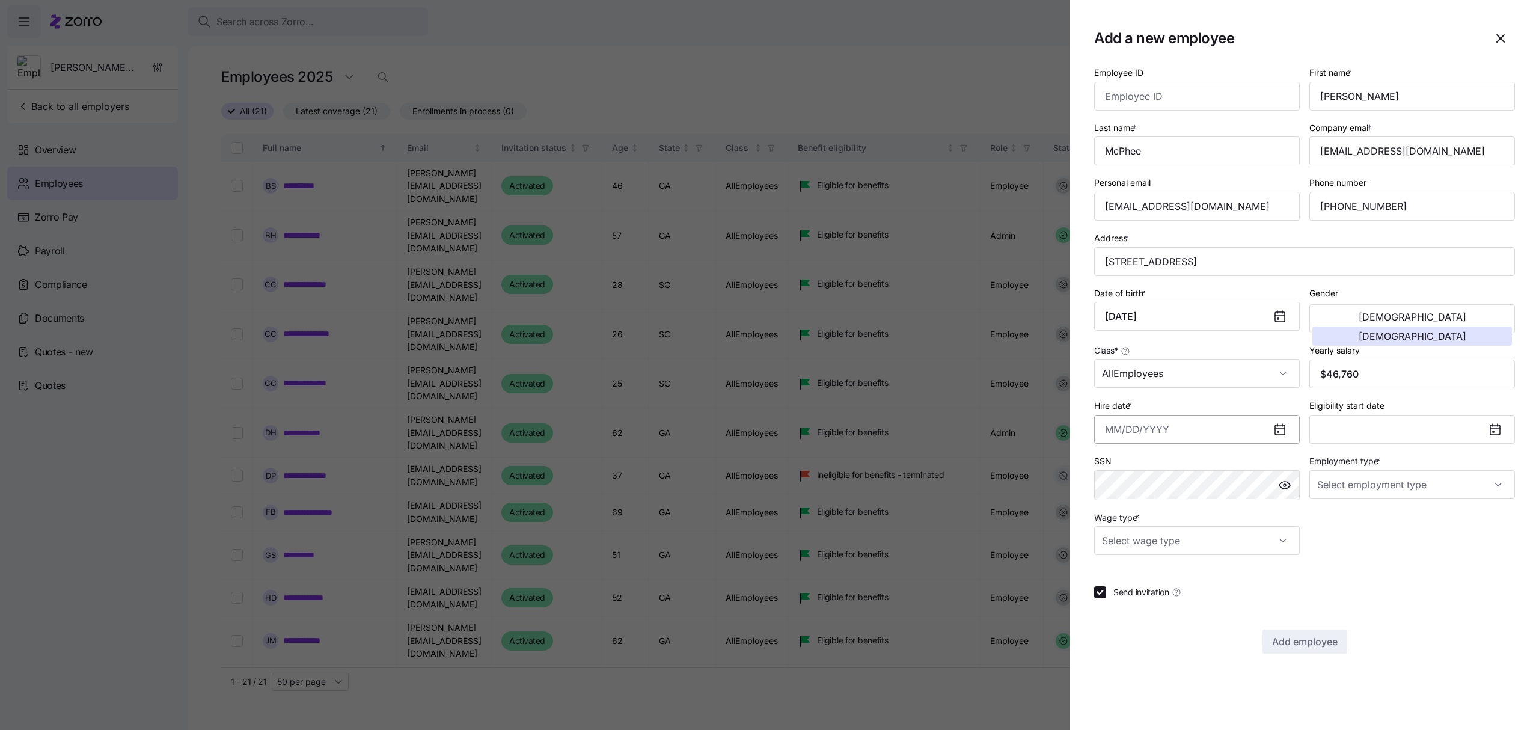
click at [1224, 432] on input "Hire date *" at bounding box center [1197, 429] width 206 height 29
click at [1123, 471] on icon "button" at bounding box center [1118, 473] width 13 height 13
click at [1123, 561] on button "7" at bounding box center [1119, 560] width 29 height 29
type input "July 7, 2025"
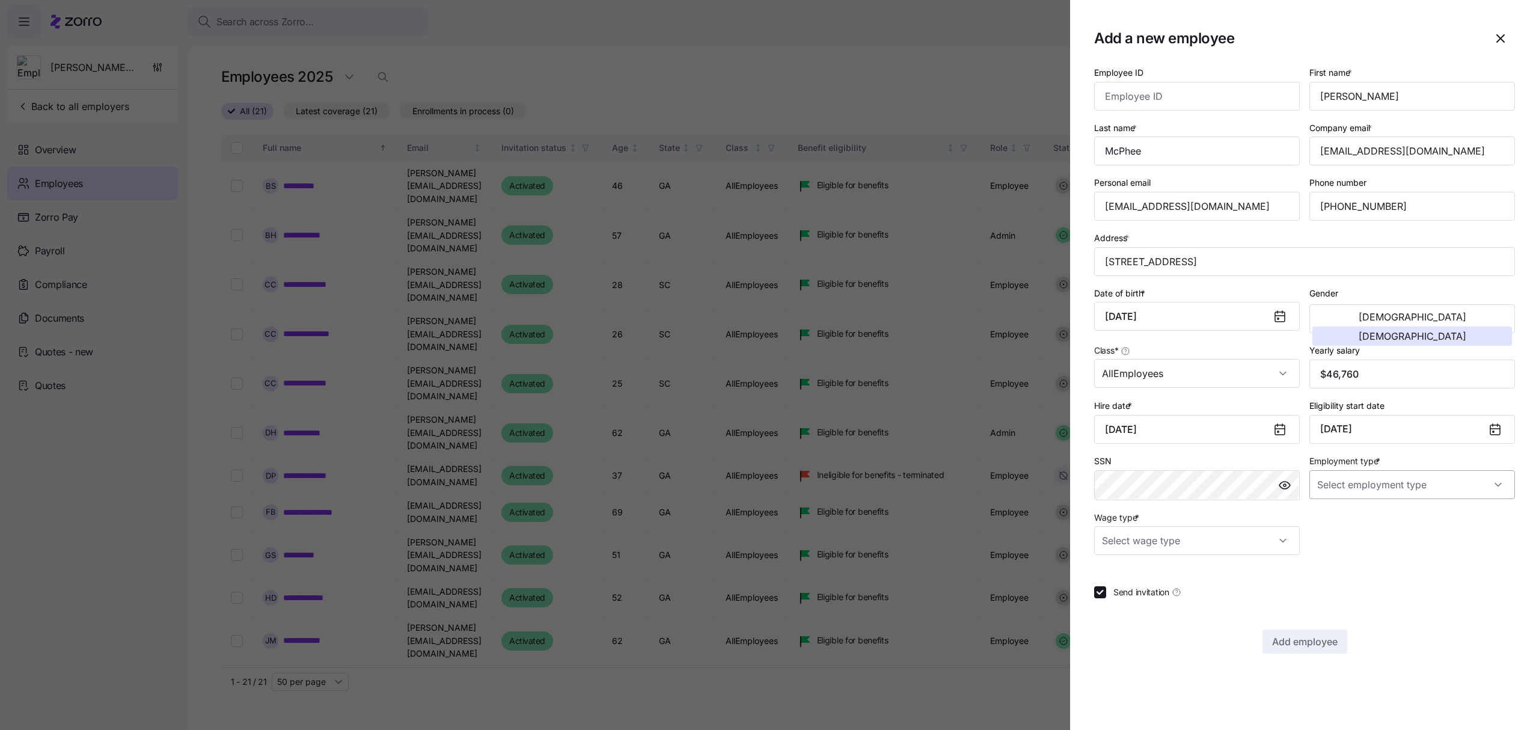
click at [1359, 484] on input "Employment type *" at bounding box center [1412, 484] width 206 height 29
click at [1339, 522] on span "Full Time" at bounding box center [1341, 524] width 35 height 13
type input "Full Time"
click at [1242, 541] on input "Wage type *" at bounding box center [1197, 540] width 206 height 29
click at [1122, 607] on span "Hourly" at bounding box center [1120, 605] width 25 height 13
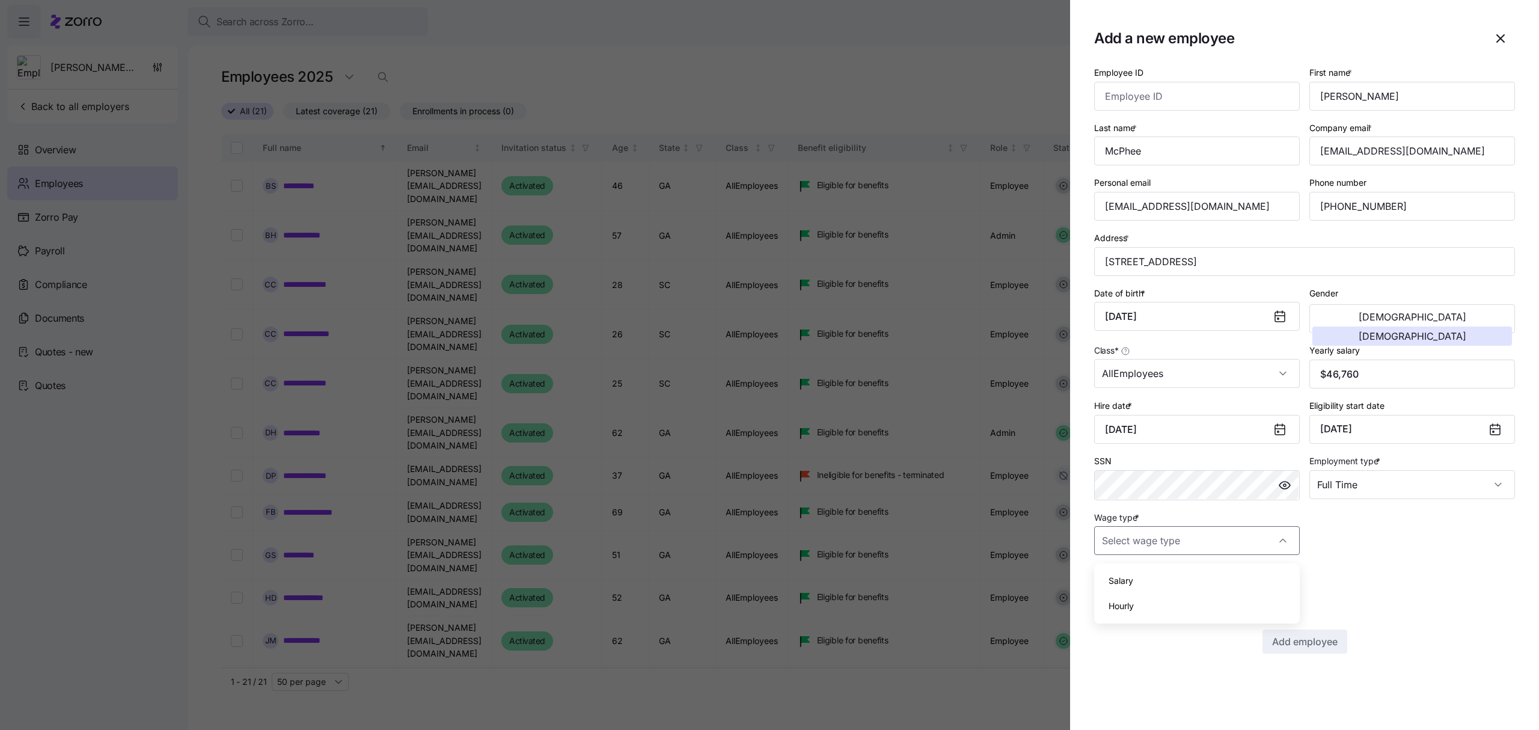
type input "Hourly"
drag, startPoint x: 1491, startPoint y: 149, endPoint x: 1305, endPoint y: 151, distance: 185.7
click at [1305, 151] on div "Company email * jasmine@chambleefence.com" at bounding box center [1411, 142] width 215 height 55
click at [1321, 640] on span "Add employee" at bounding box center [1305, 641] width 66 height 14
